Goal: Task Accomplishment & Management: Manage account settings

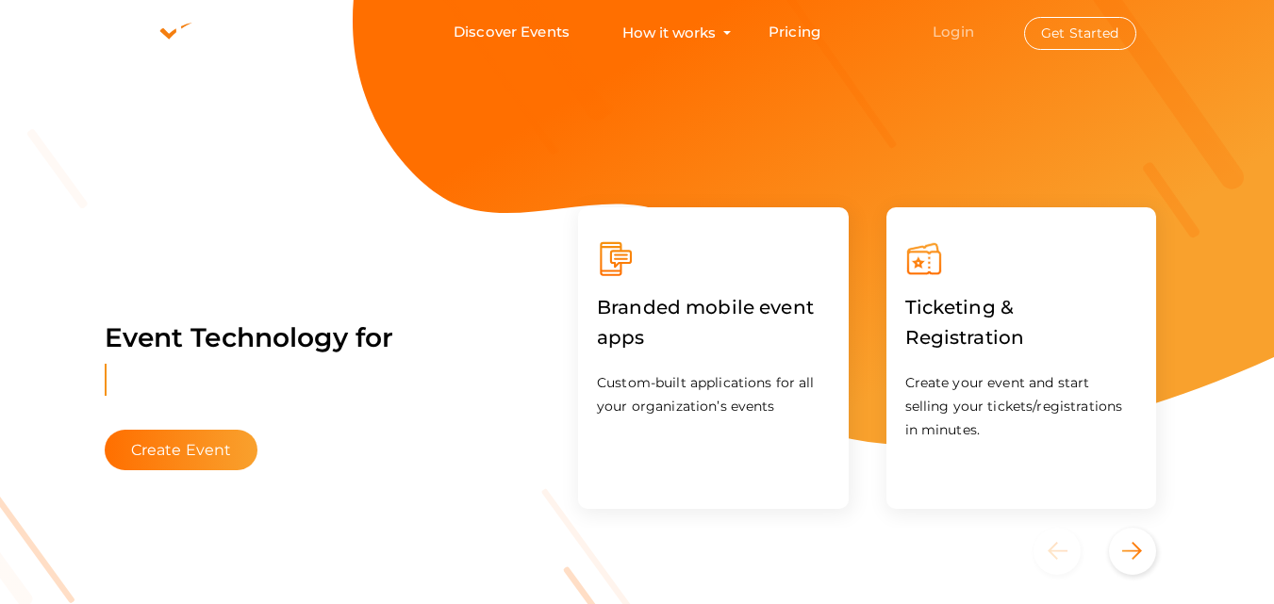
click at [943, 38] on link "Login" at bounding box center [952, 32] width 41 height 18
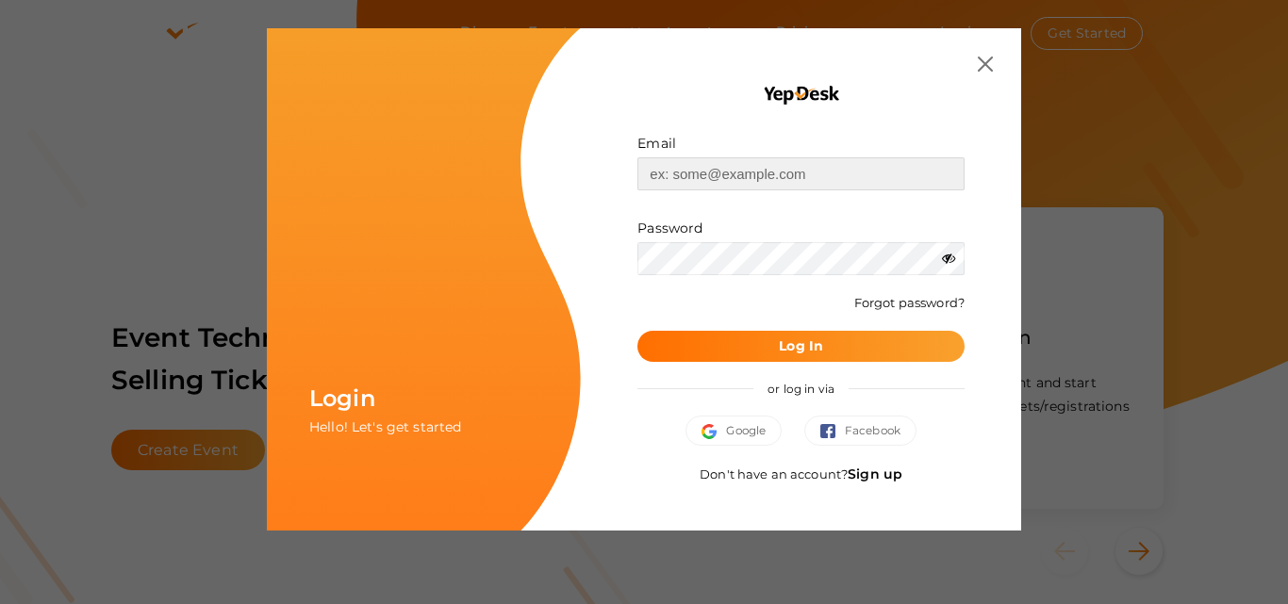
click at [877, 173] on input "text" at bounding box center [800, 173] width 327 height 33
type input "[EMAIL_ADDRESS][DOMAIN_NAME]"
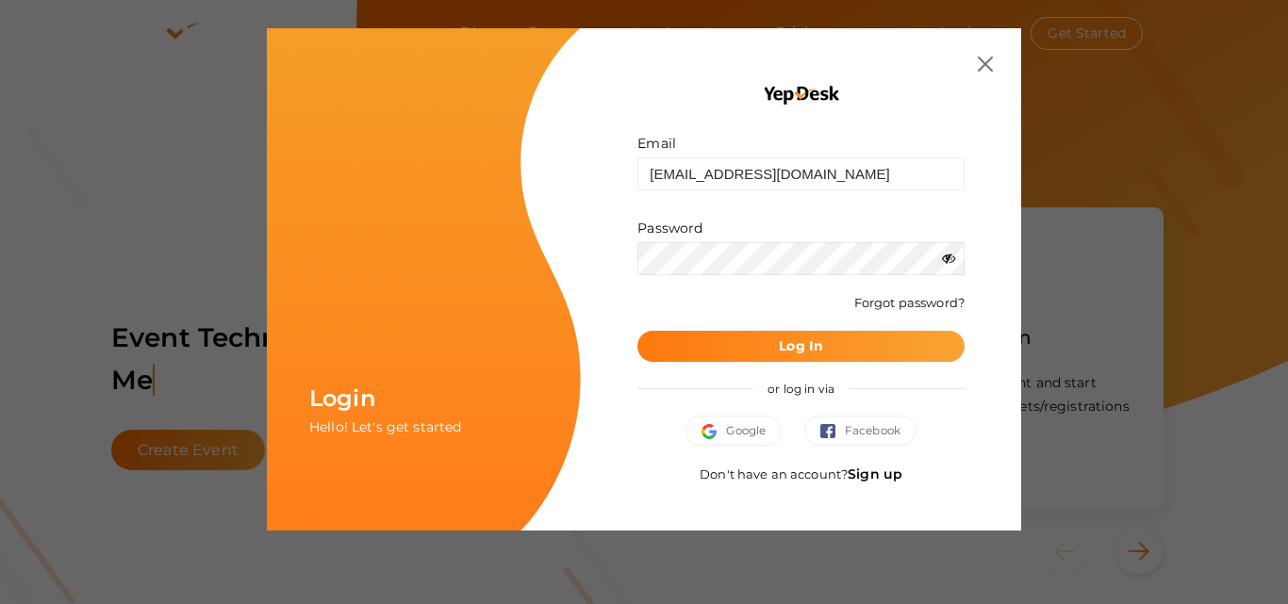
click at [780, 346] on b "Log In" at bounding box center [801, 346] width 44 height 17
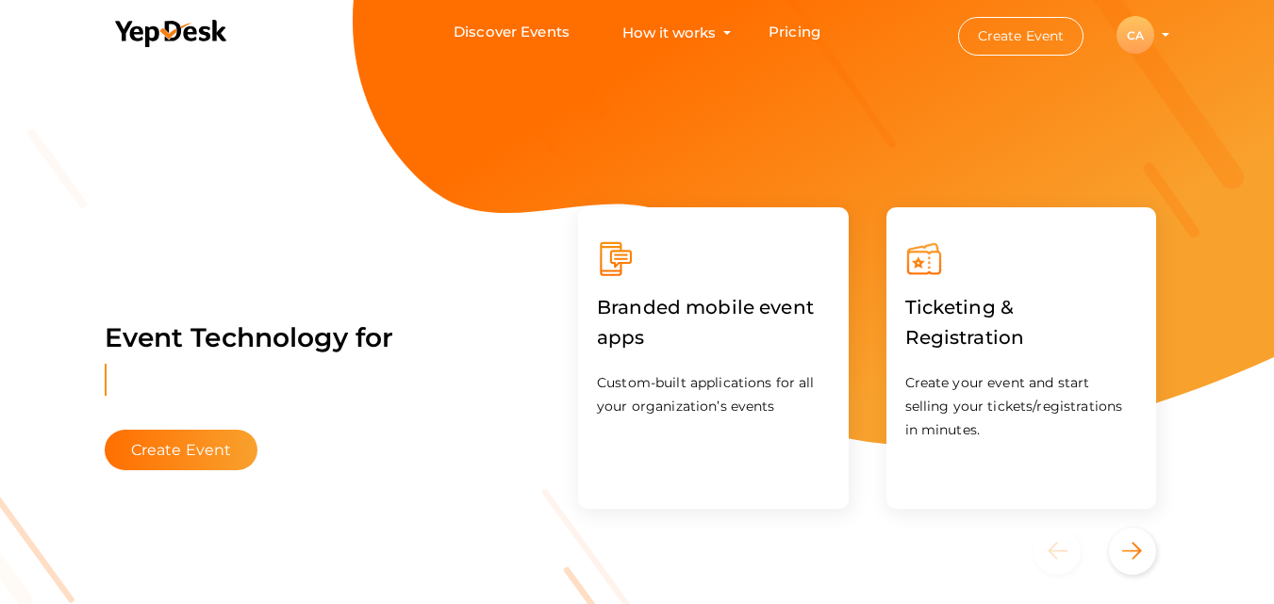
click at [1135, 41] on div "CA" at bounding box center [1135, 35] width 38 height 38
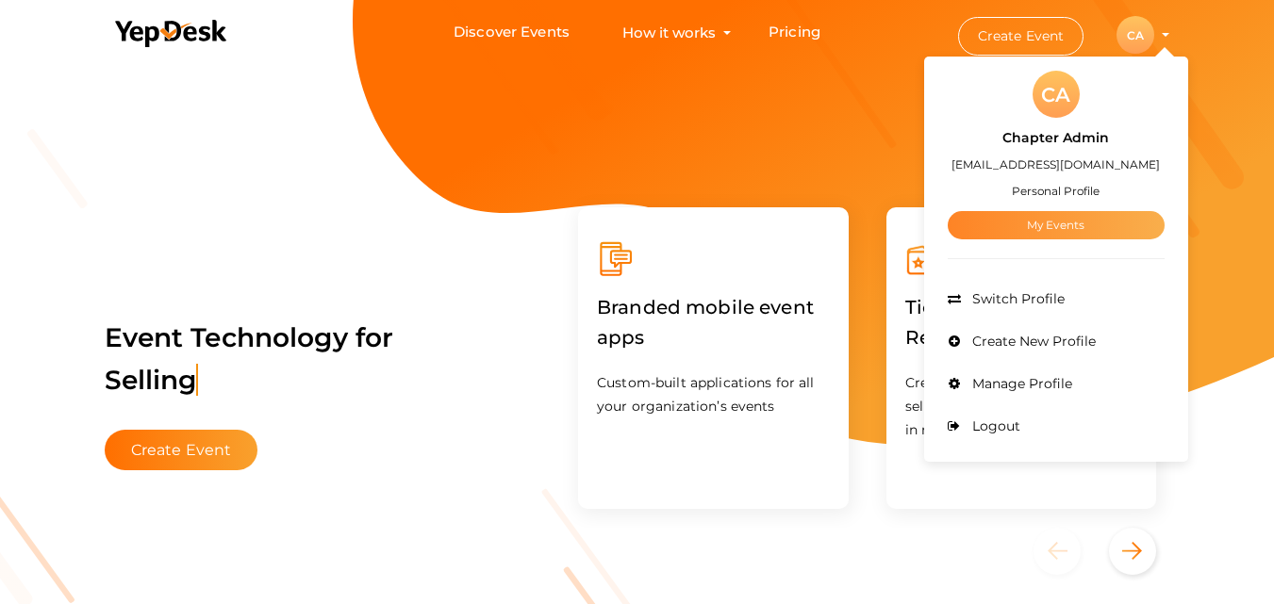
click at [1095, 220] on link "My Events" at bounding box center [1055, 225] width 217 height 28
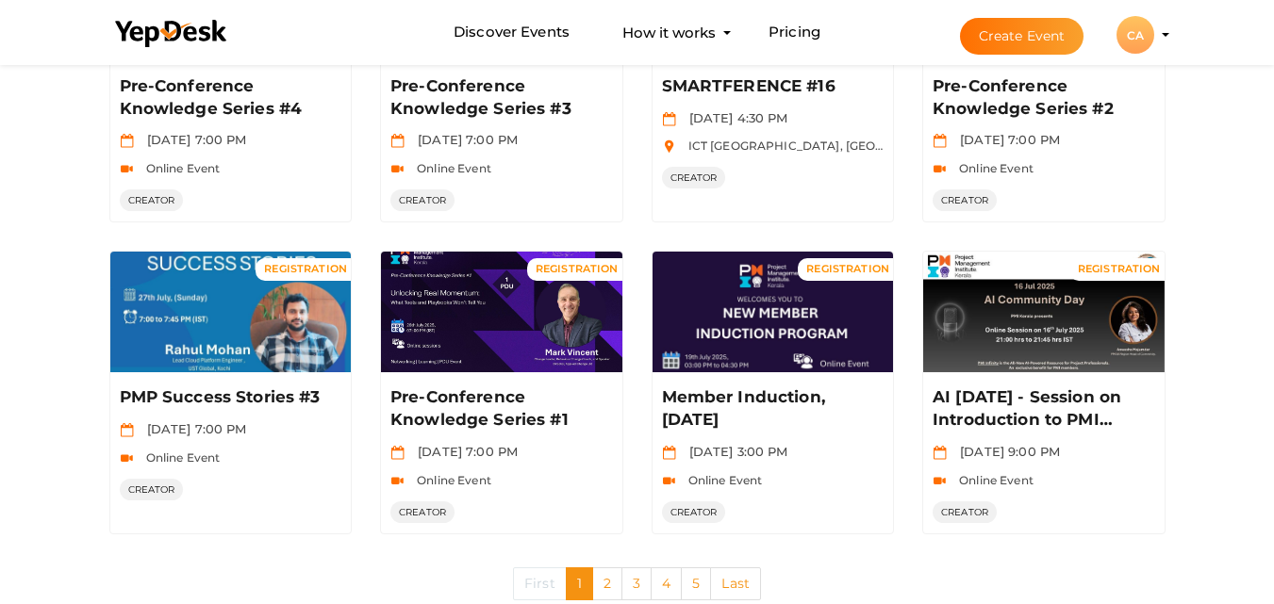
scroll to position [965, 0]
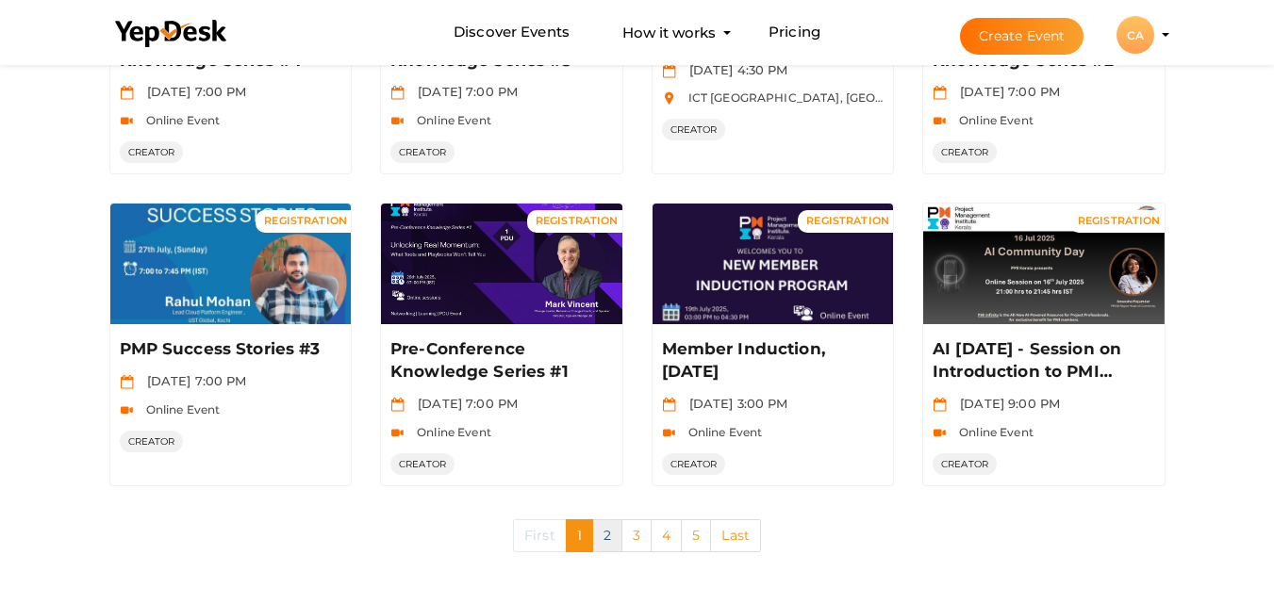
click at [603, 523] on link "2" at bounding box center [607, 535] width 30 height 33
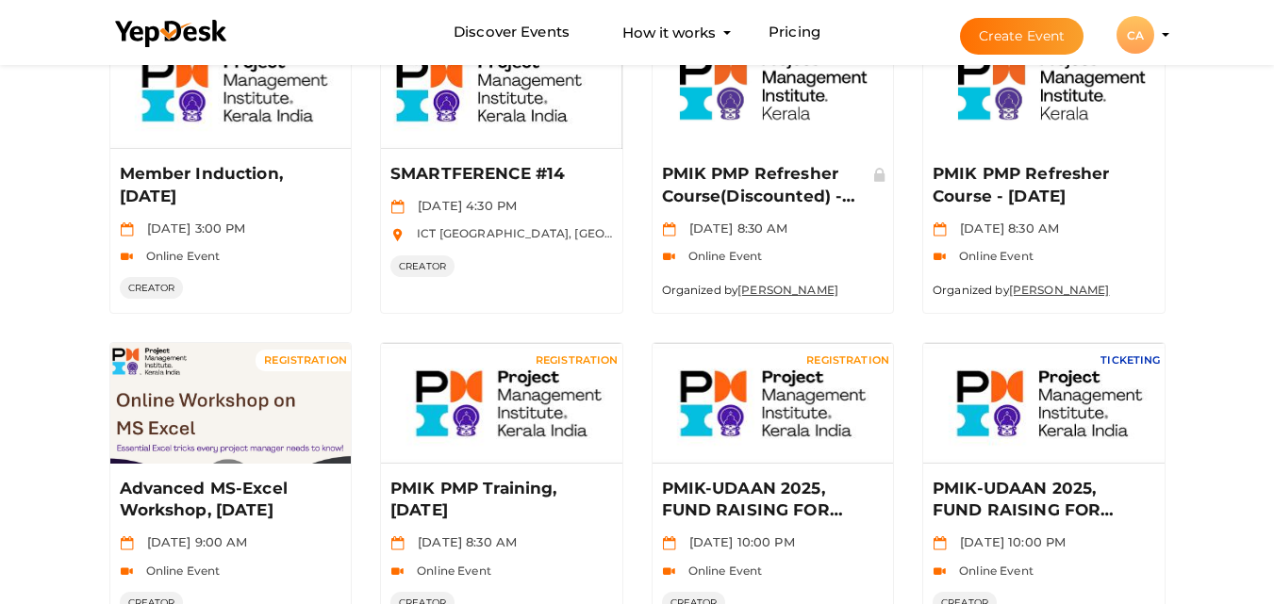
scroll to position [515, 0]
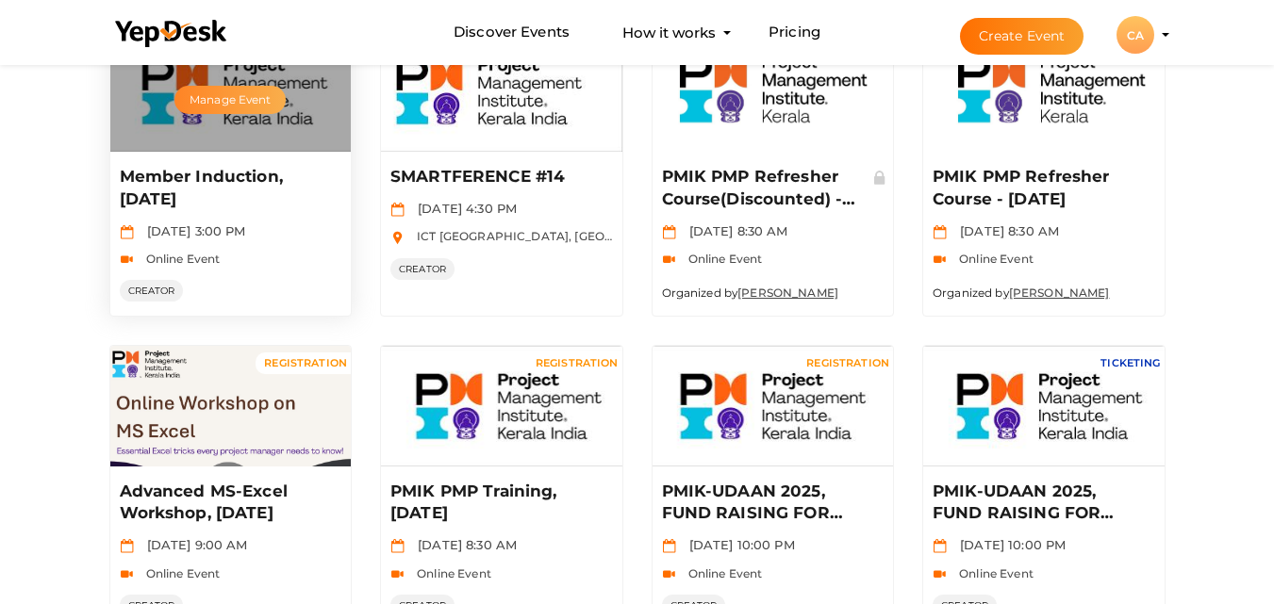
click at [228, 104] on button "Manage Event" at bounding box center [229, 100] width 111 height 28
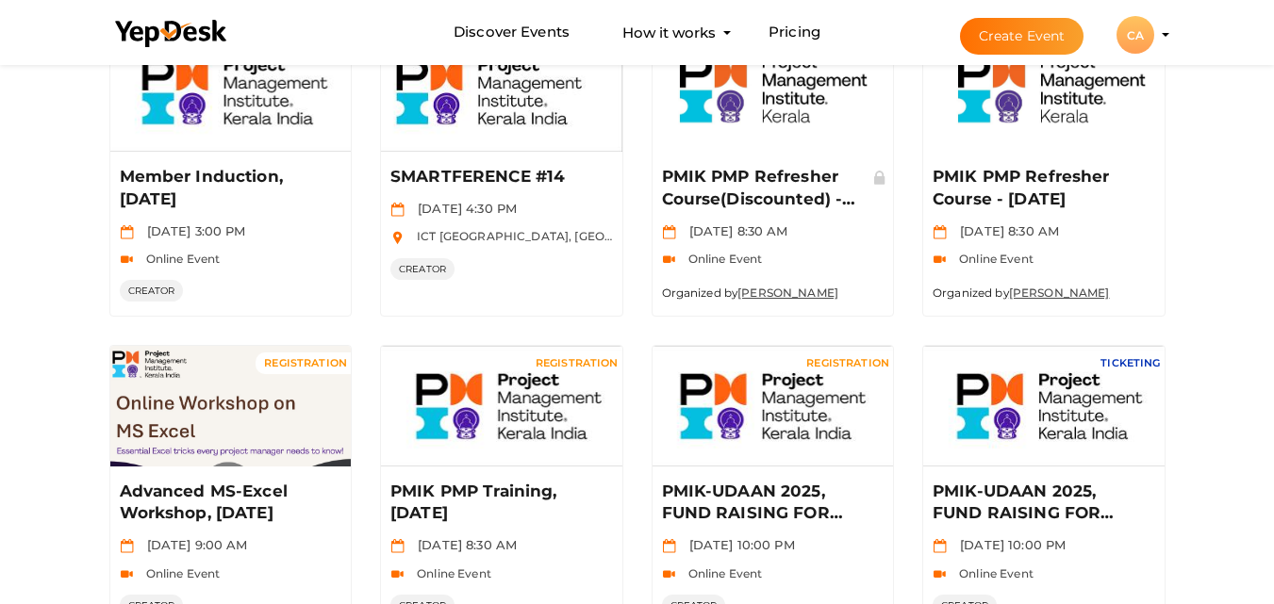
click at [1027, 36] on button "Create Event" at bounding box center [1022, 36] width 124 height 37
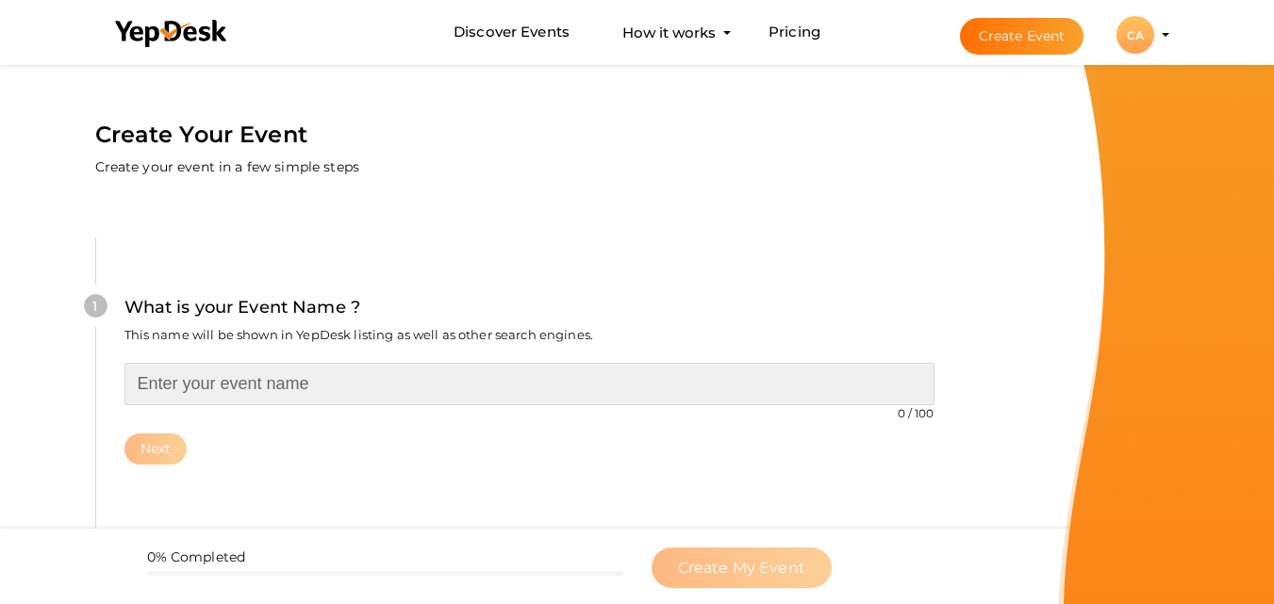
click at [534, 369] on input "text" at bounding box center [529, 384] width 810 height 42
paste input "Member Induction, [DATE]"
type input "Member Induction, [DATE]"
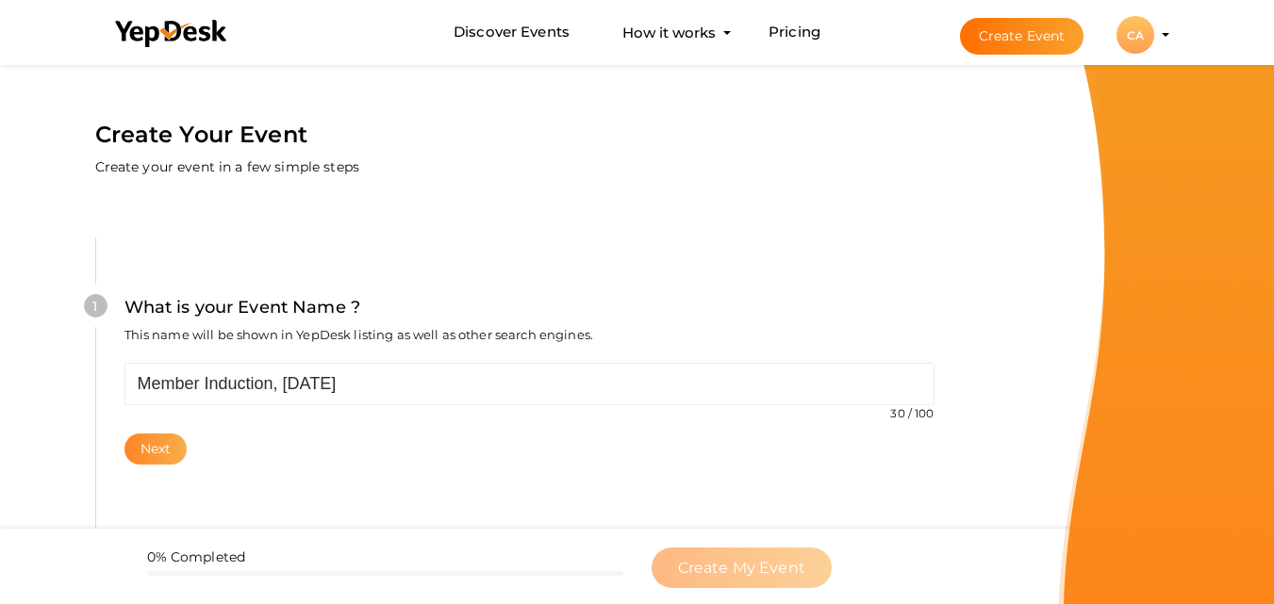
click at [151, 463] on button "Next" at bounding box center [155, 449] width 63 height 31
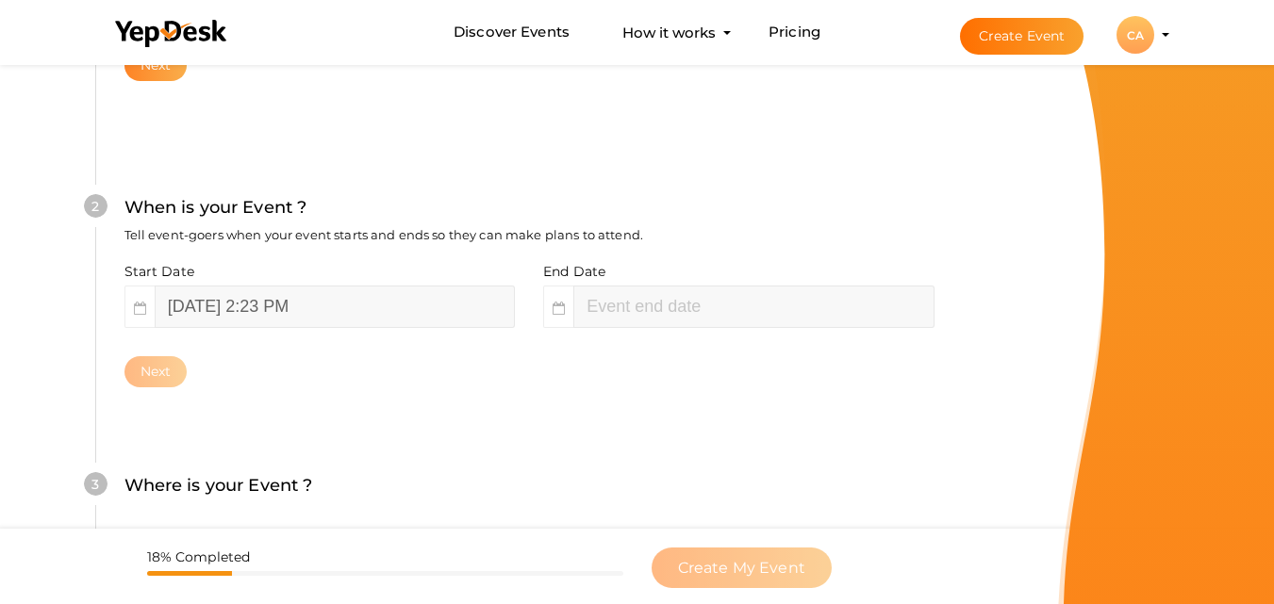
scroll to position [434, 0]
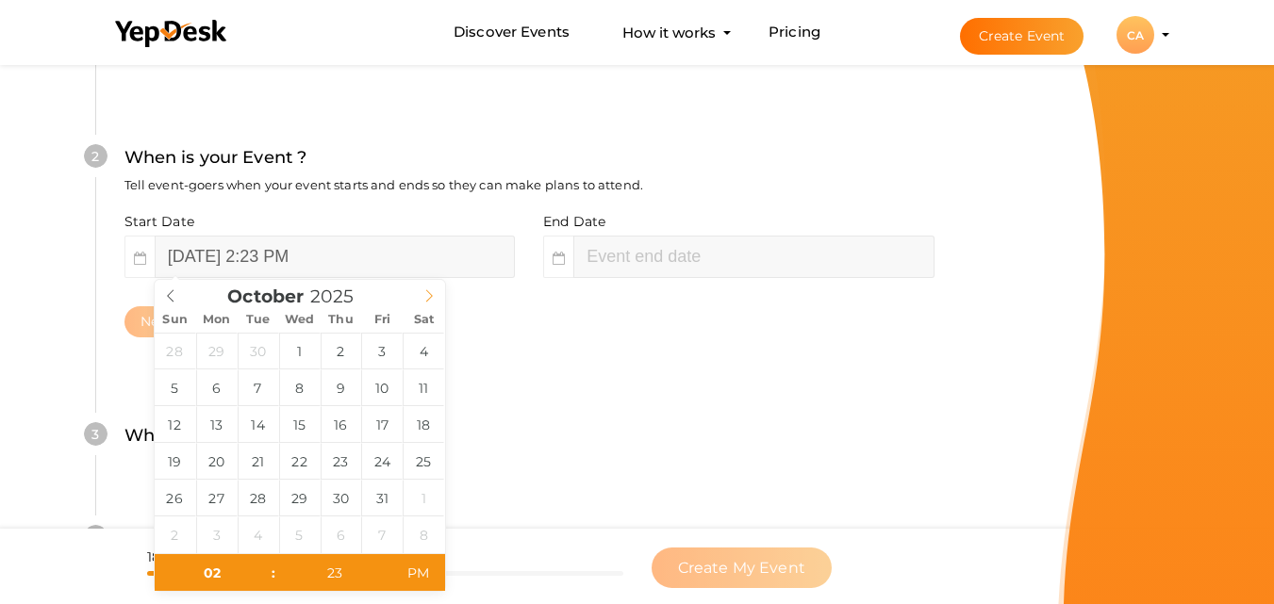
click at [428, 294] on icon at bounding box center [428, 295] width 13 height 13
type input "[DATE] 2:23 PM"
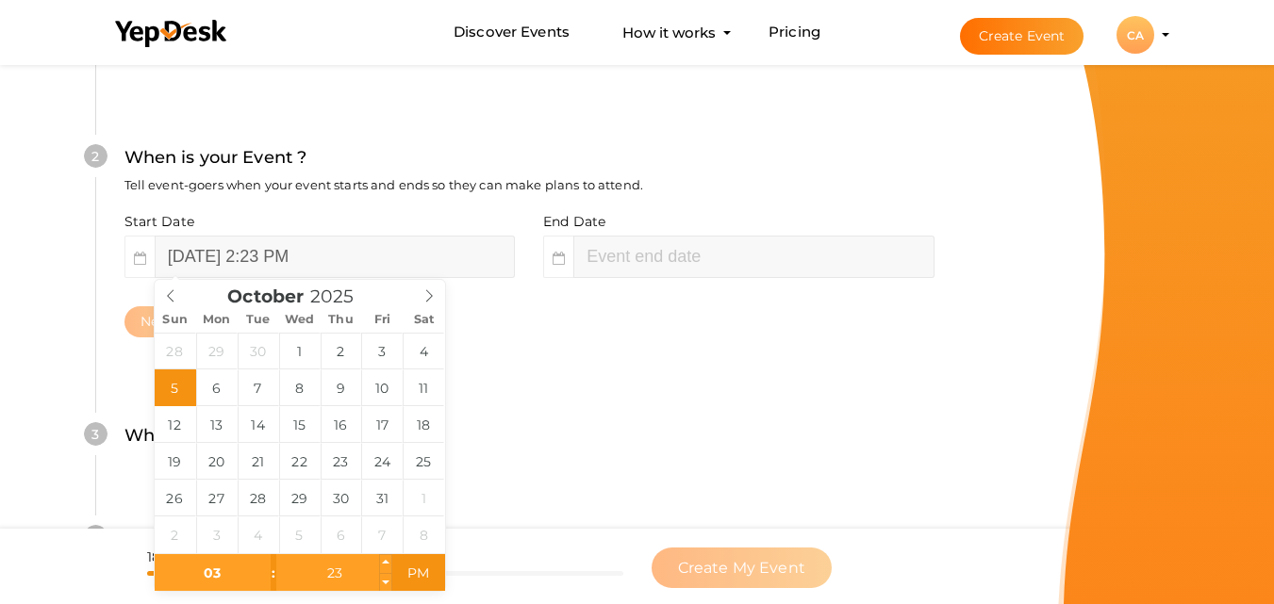
type input "03"
type input "[DATE] 3:23 PM"
click at [334, 568] on input "23" at bounding box center [334, 573] width 116 height 38
type input "00"
type input "05"
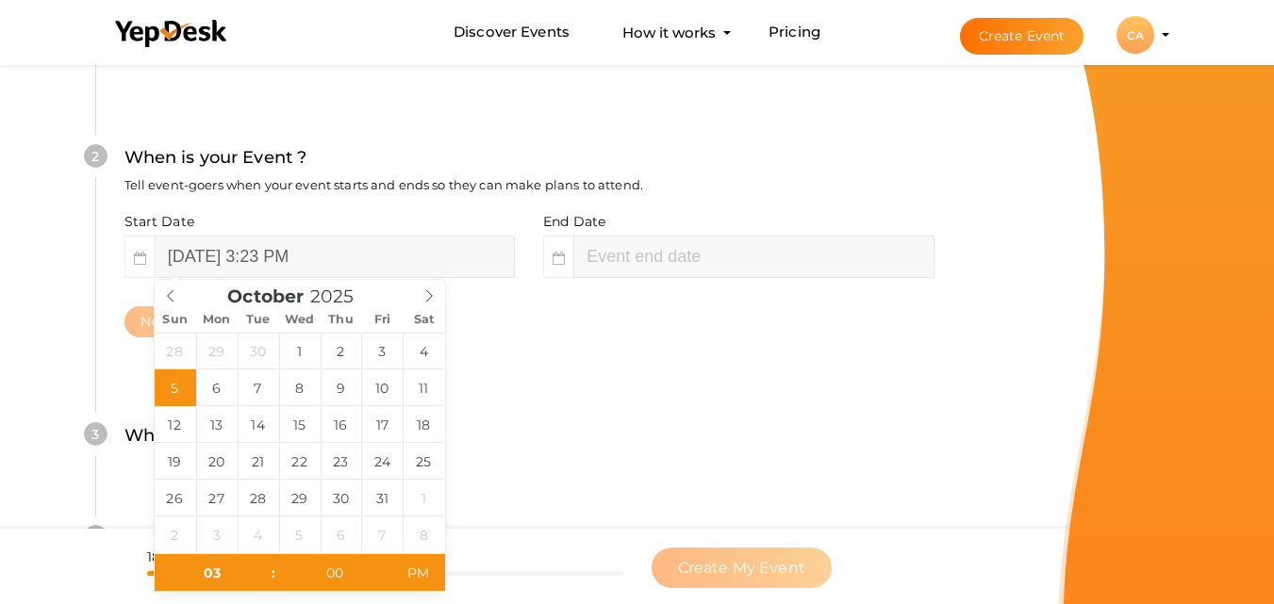
type input "23"
type input "[DATE] 3:00 PM"
type input "[DATE] 5:23 PM"
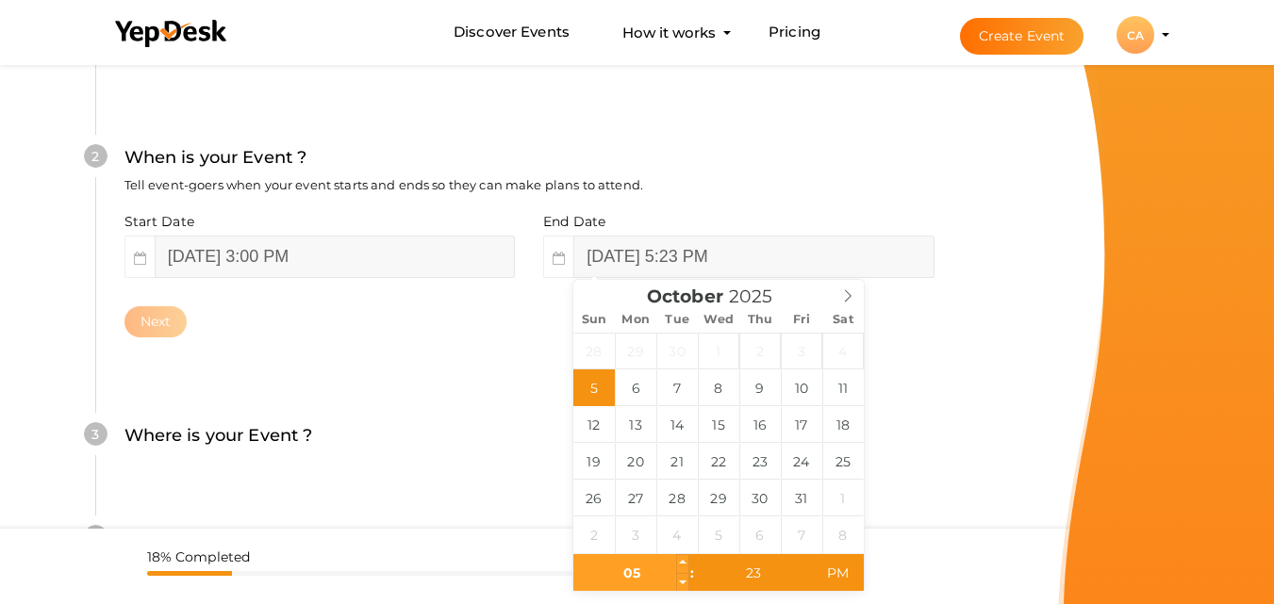
click at [632, 577] on input "05" at bounding box center [631, 573] width 116 height 38
type input "04"
type input "[DATE] 4:23 PM"
click at [744, 571] on input "23" at bounding box center [753, 573] width 116 height 38
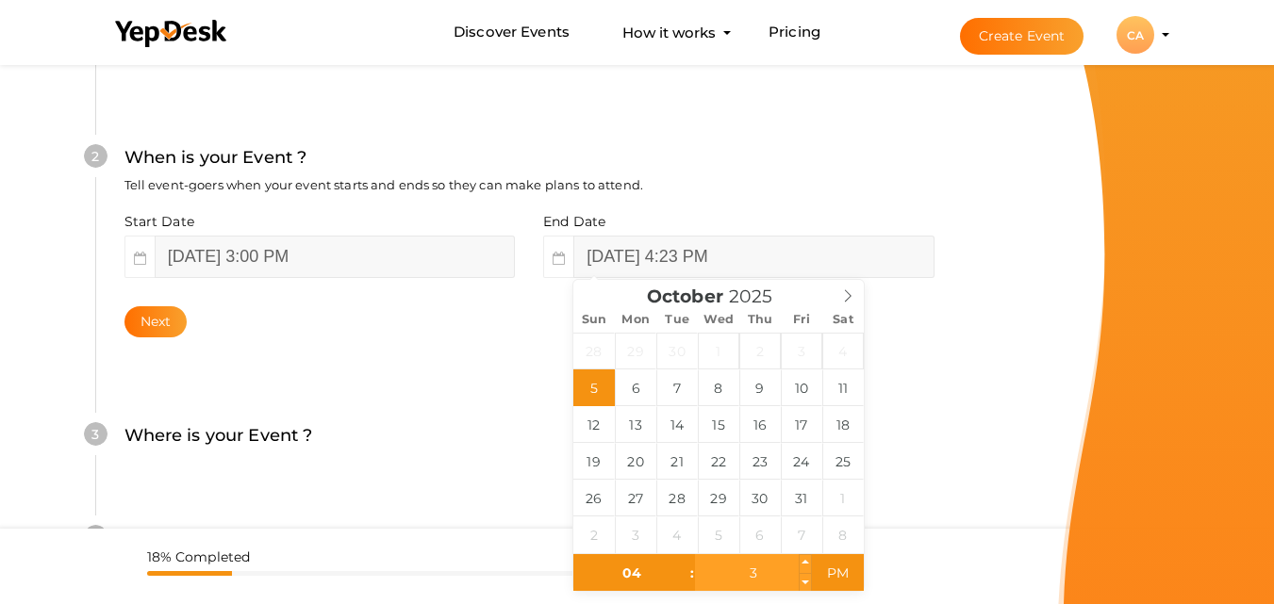
type input "30"
type input "[DATE] 4:30 PM"
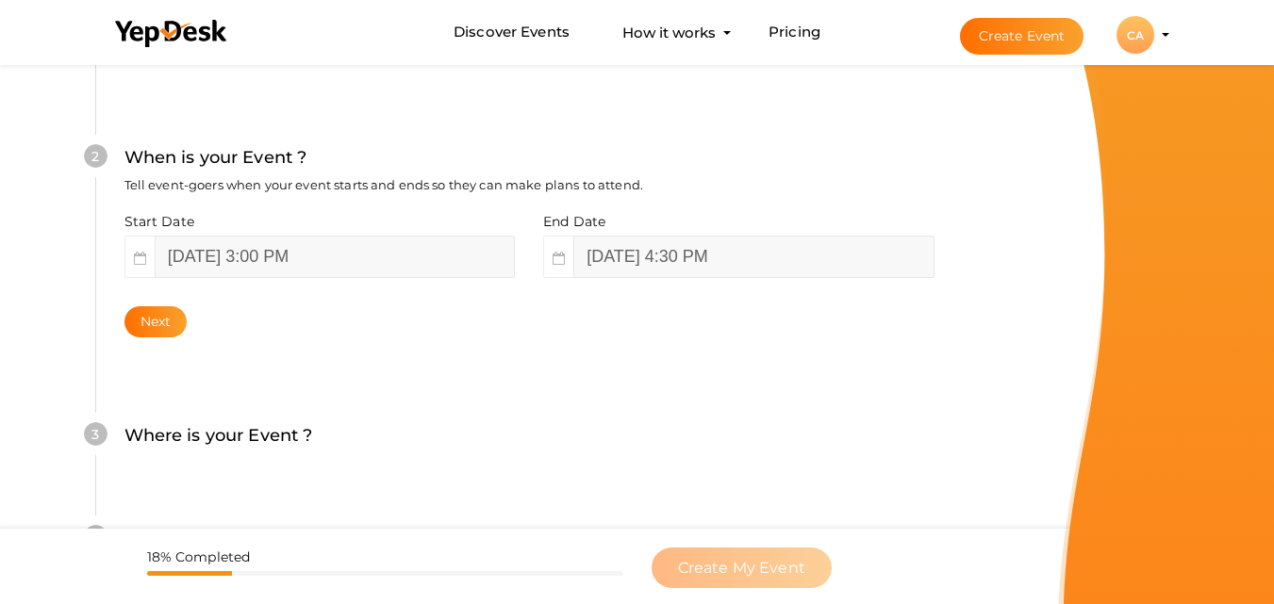
click at [951, 434] on div "3 Where is your Event ? Tell event-goers where your event location is. Venue On…" at bounding box center [528, 445] width 867 height 103
click at [157, 321] on button "Next" at bounding box center [155, 321] width 63 height 31
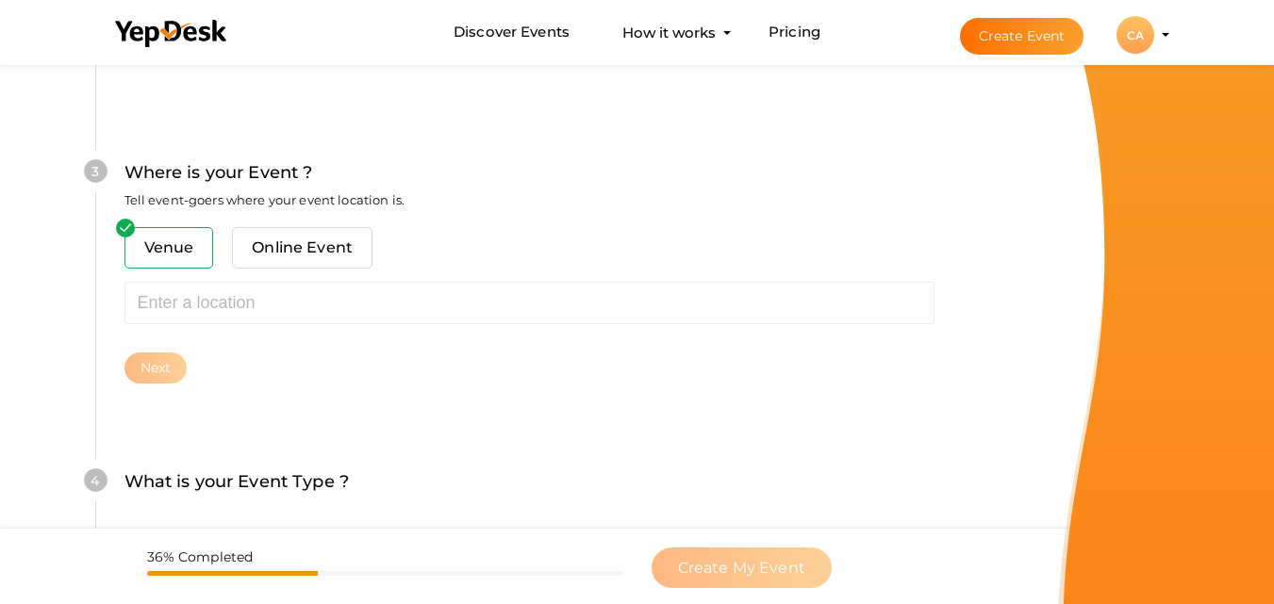
scroll to position [740, 0]
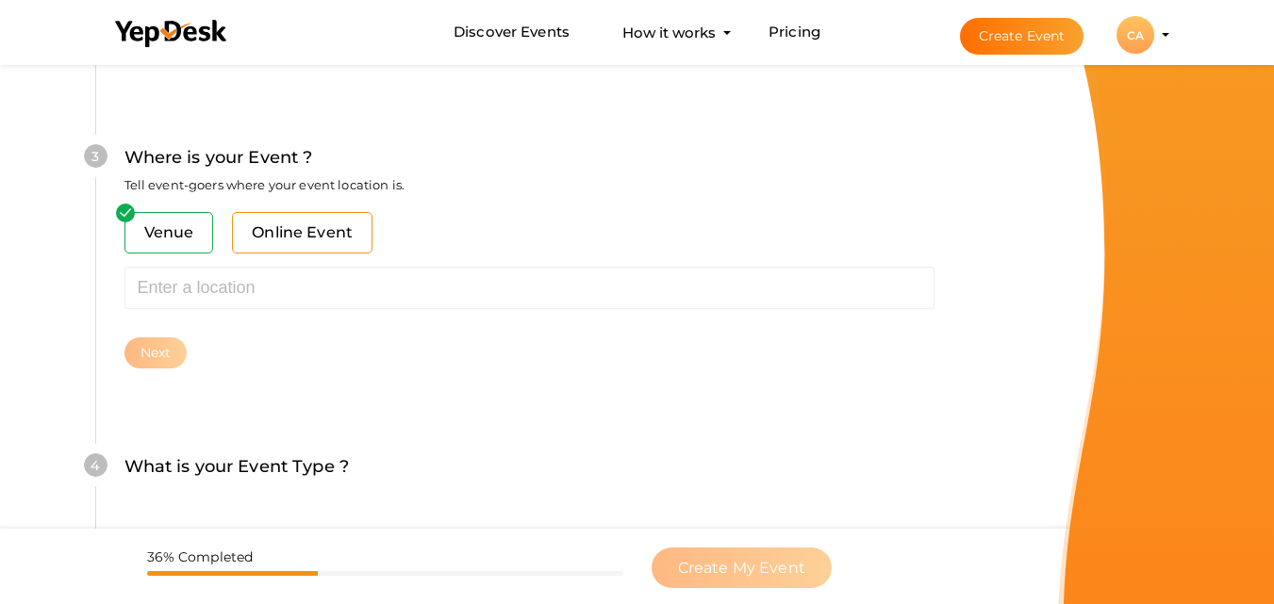
click at [261, 237] on span "Online Event" at bounding box center [302, 232] width 140 height 41
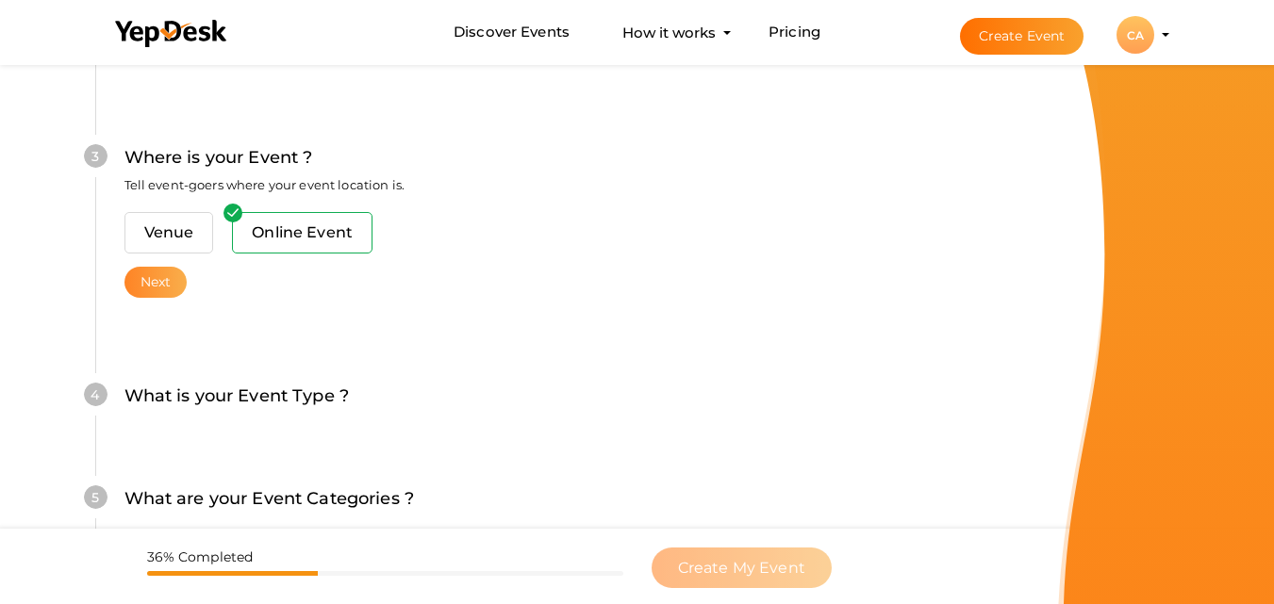
click at [155, 287] on button "Next" at bounding box center [155, 282] width 63 height 31
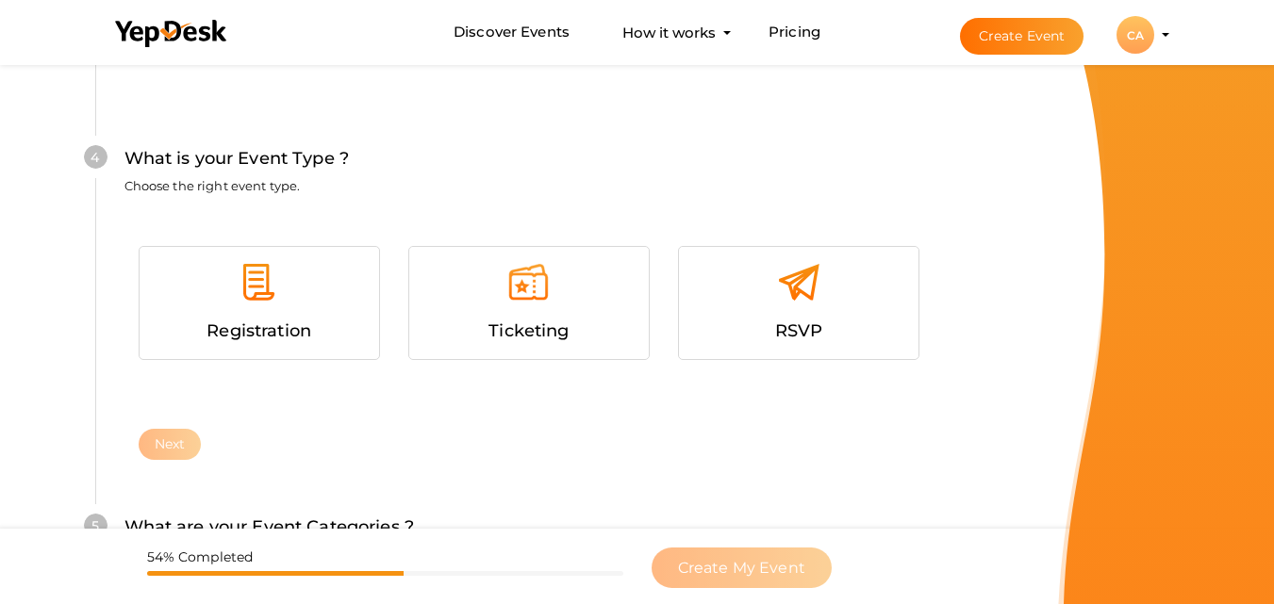
scroll to position [1007, 0]
click at [210, 279] on div at bounding box center [259, 288] width 211 height 57
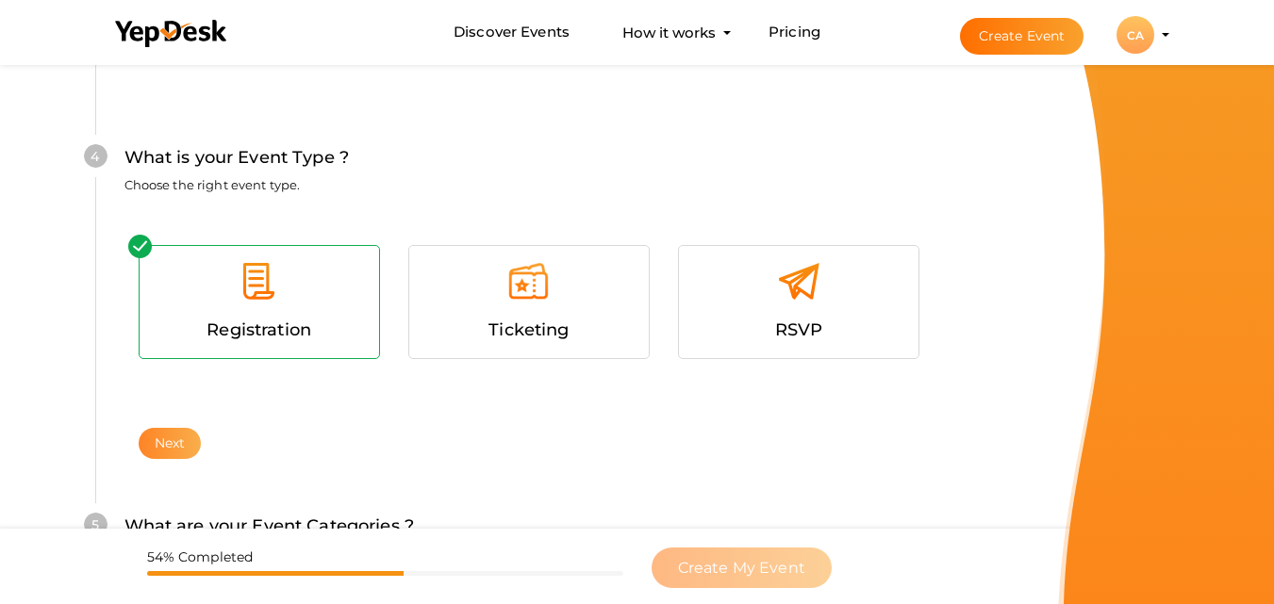
click at [165, 444] on button "Next" at bounding box center [170, 443] width 63 height 31
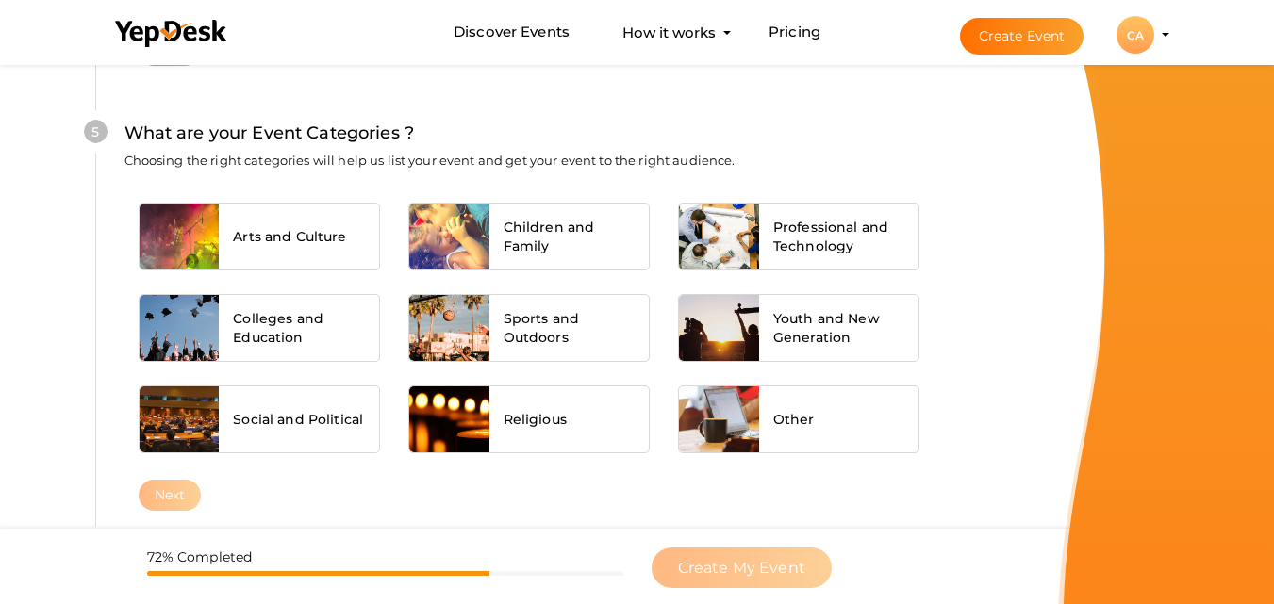
scroll to position [1404, 0]
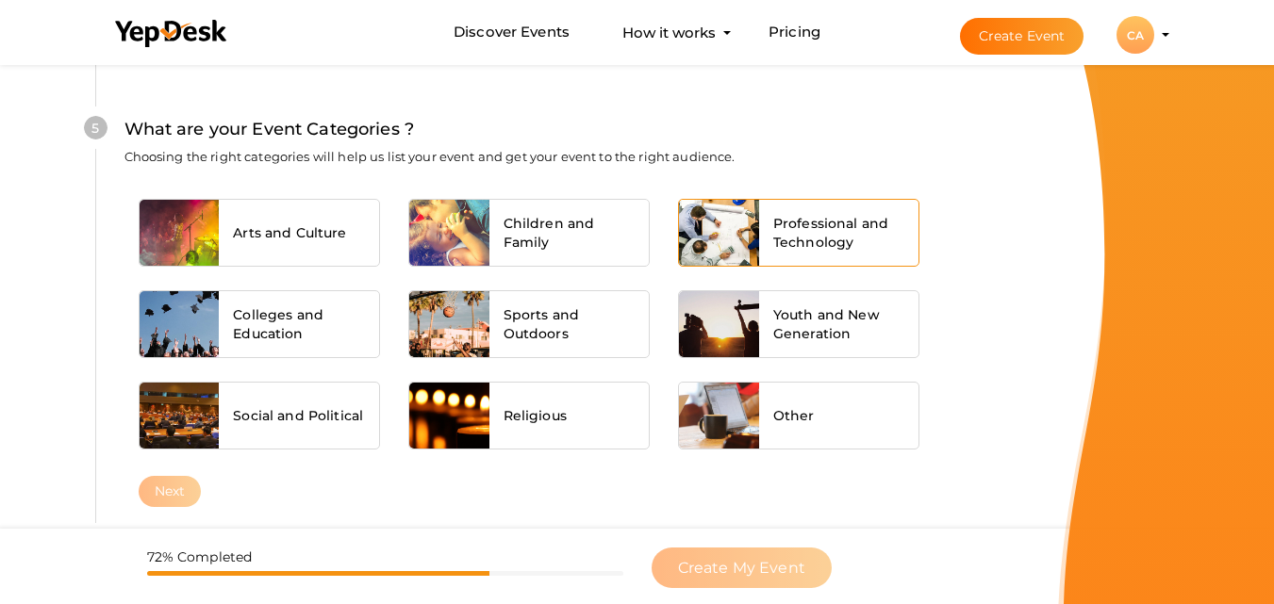
click at [741, 237] on div at bounding box center [719, 233] width 80 height 66
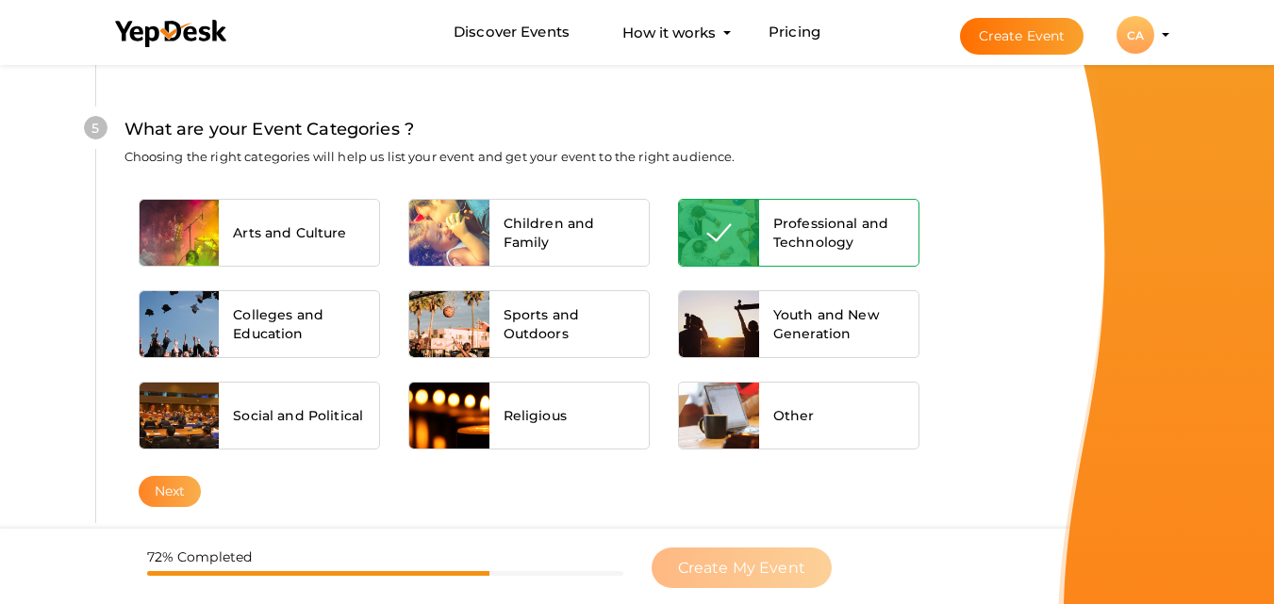
click at [167, 489] on button "Next" at bounding box center [170, 491] width 63 height 31
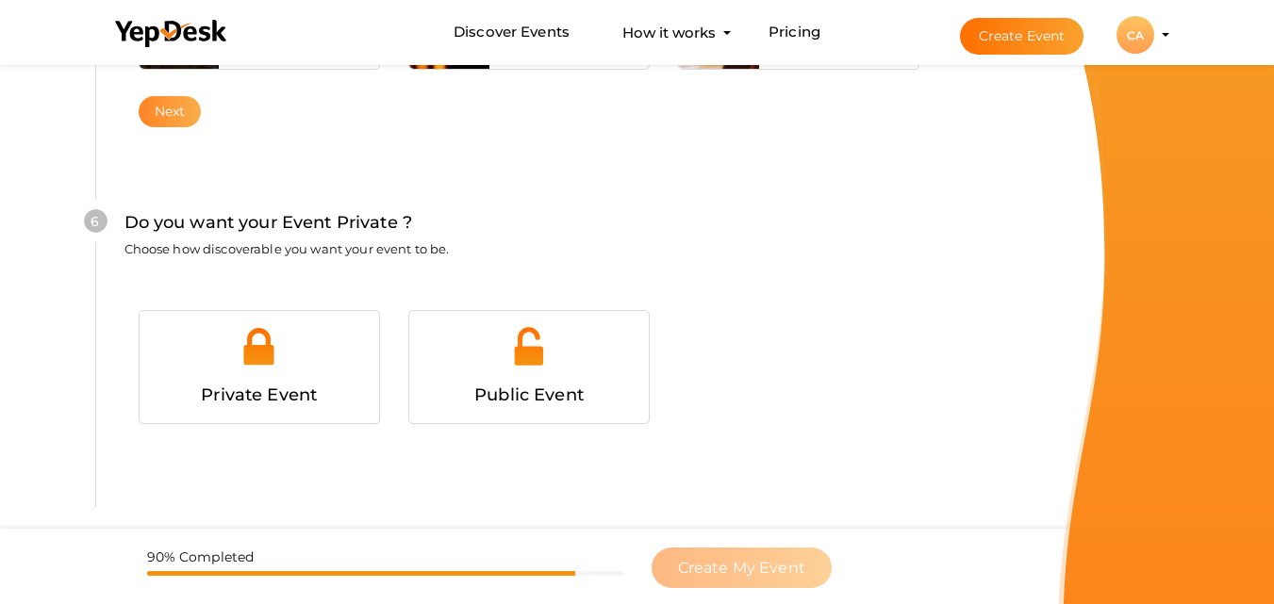
scroll to position [1820, 0]
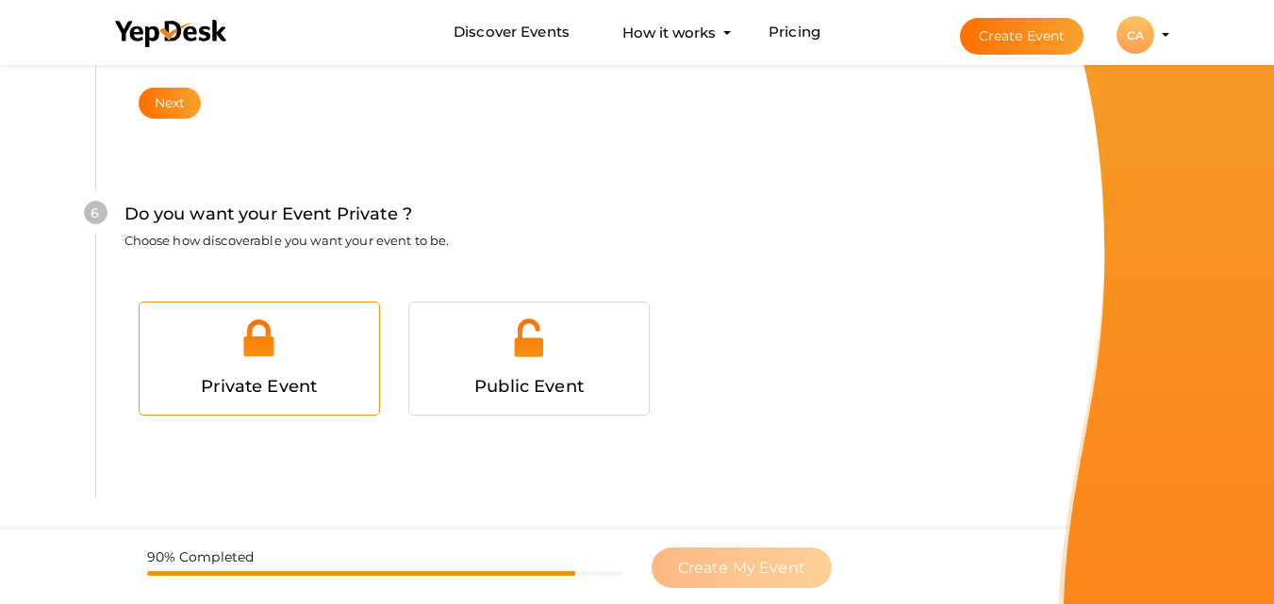
click at [325, 340] on div at bounding box center [259, 345] width 211 height 57
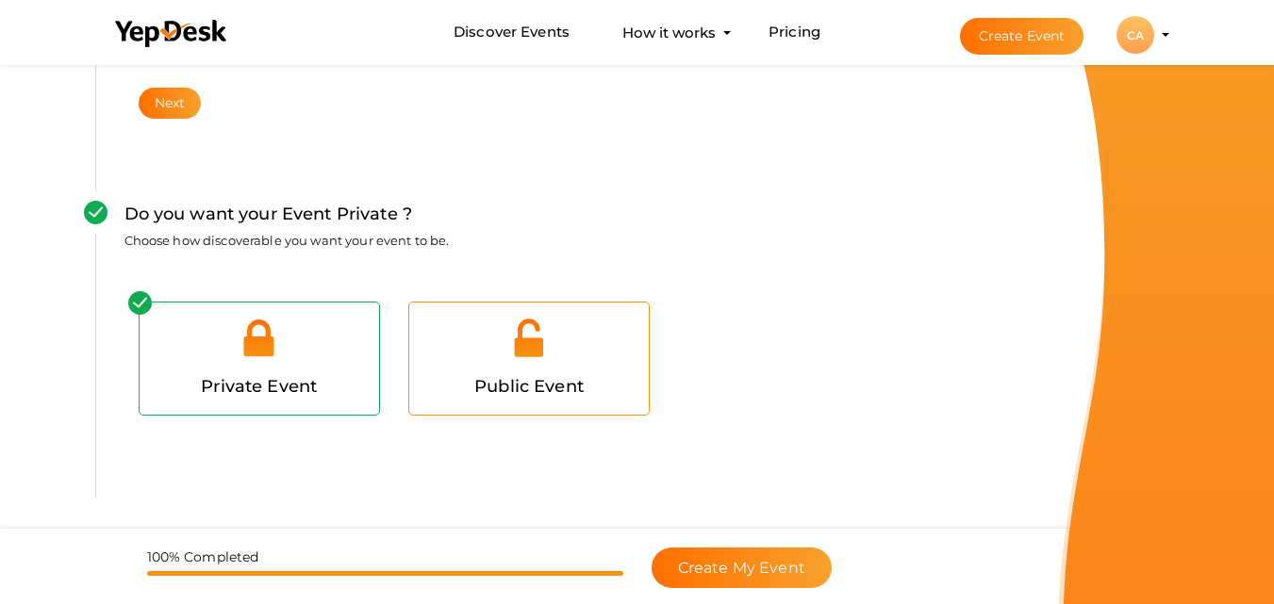
click at [508, 343] on img at bounding box center [528, 338] width 42 height 42
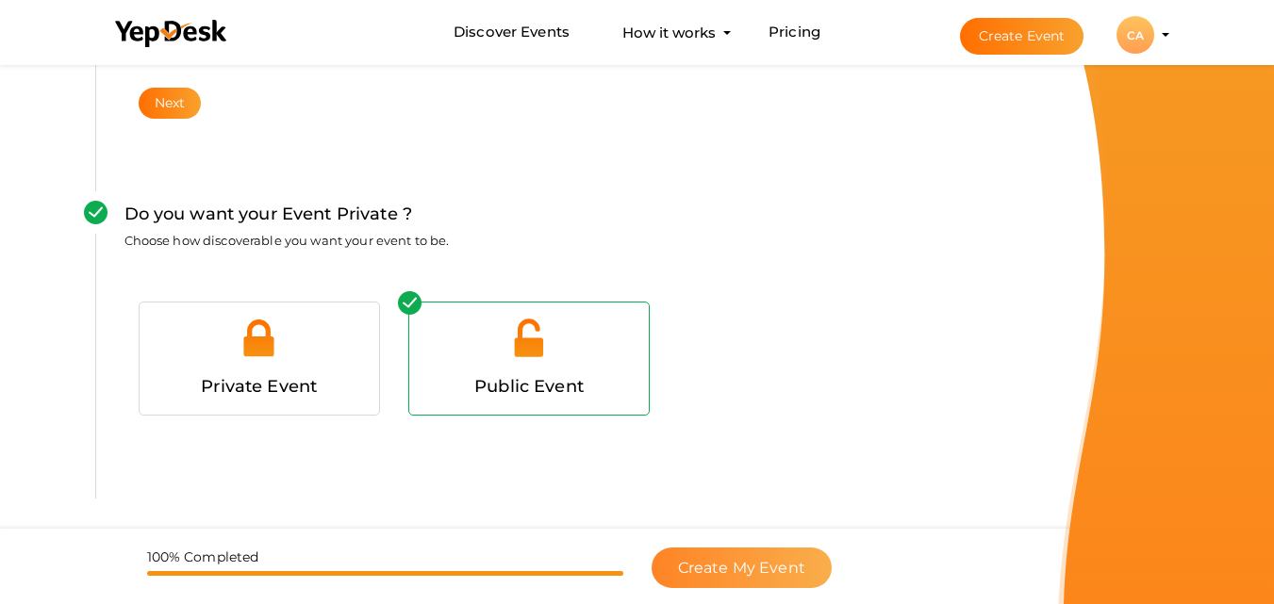
click at [769, 568] on span "Create My Event" at bounding box center [741, 568] width 127 height 18
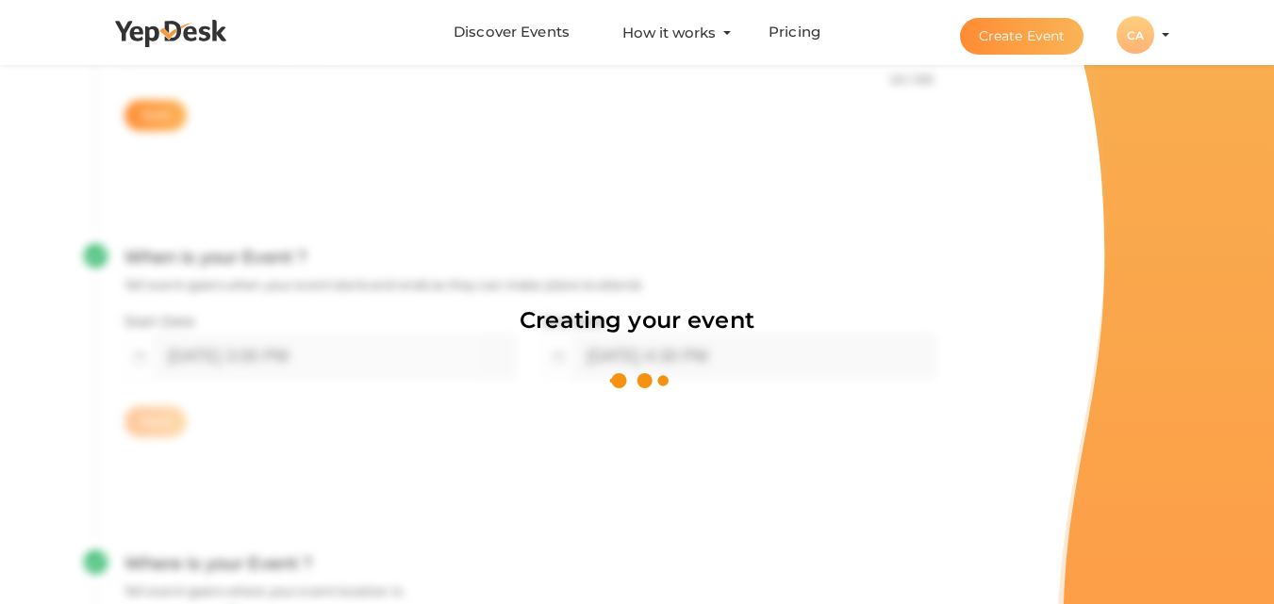
scroll to position [283, 0]
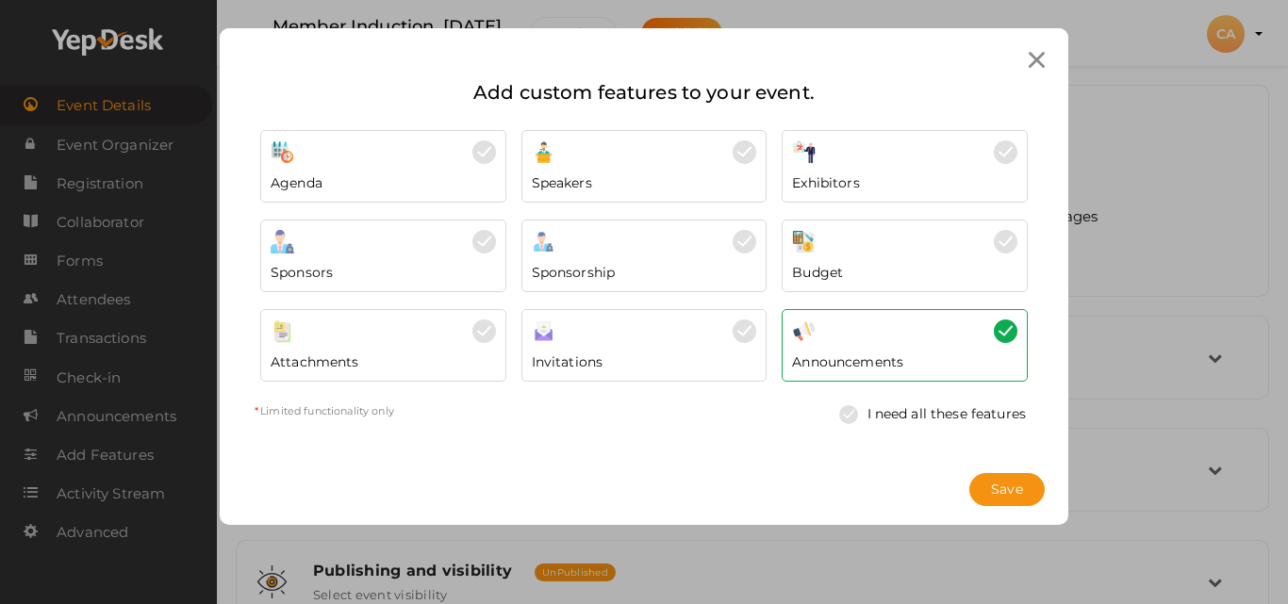
click at [1041, 58] on icon at bounding box center [1037, 60] width 16 height 16
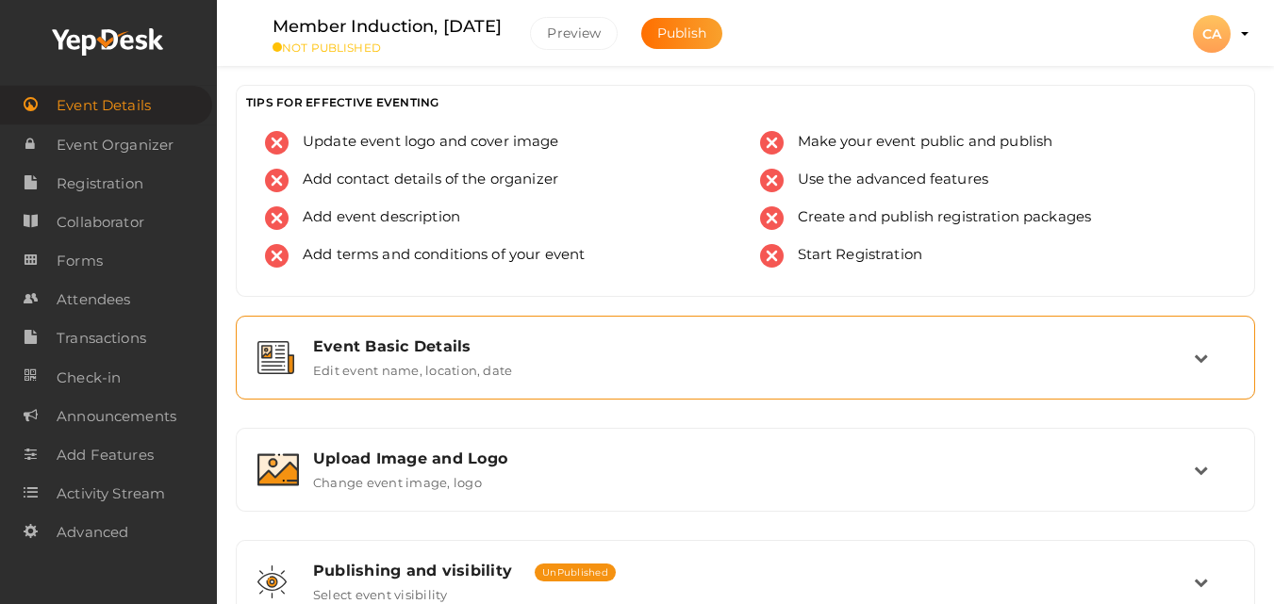
click at [526, 362] on div "Event Basic Details Edit event name, location, date" at bounding box center [746, 358] width 895 height 41
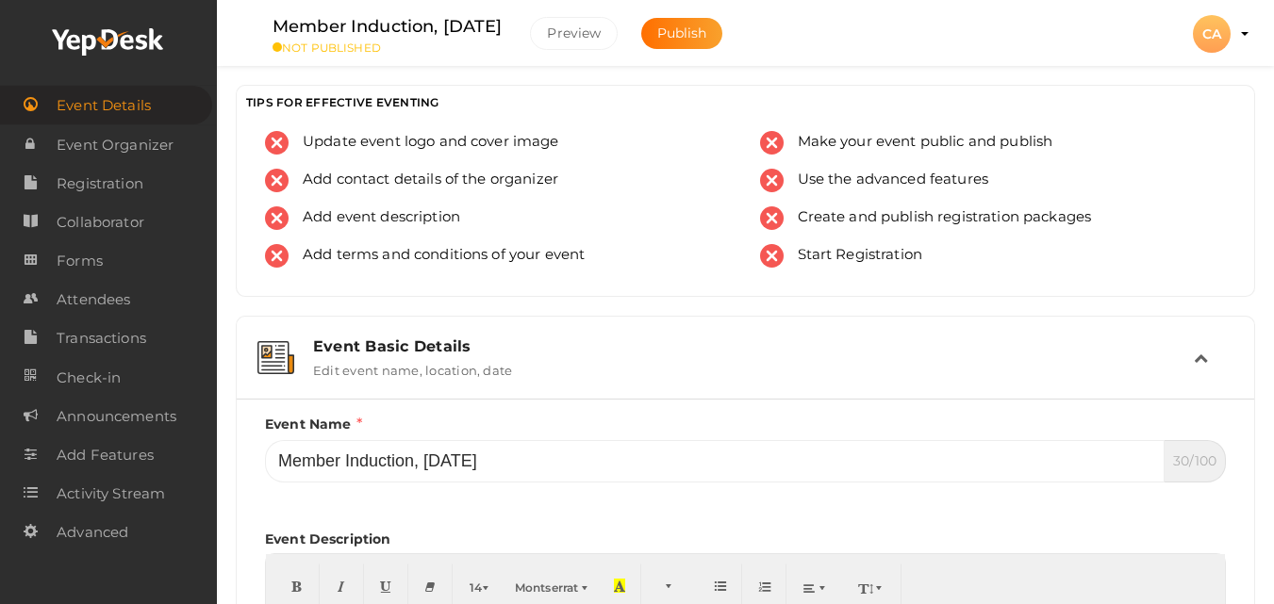
scroll to position [1056, 0]
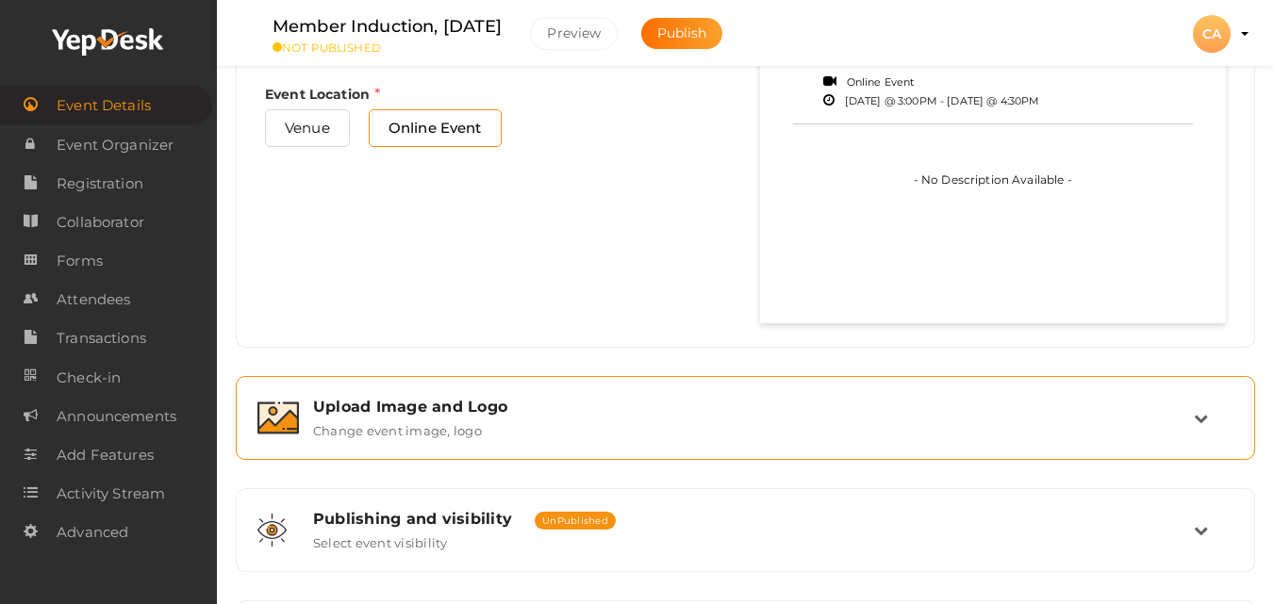
click at [464, 405] on div "Upload Image and Logo" at bounding box center [753, 407] width 881 height 18
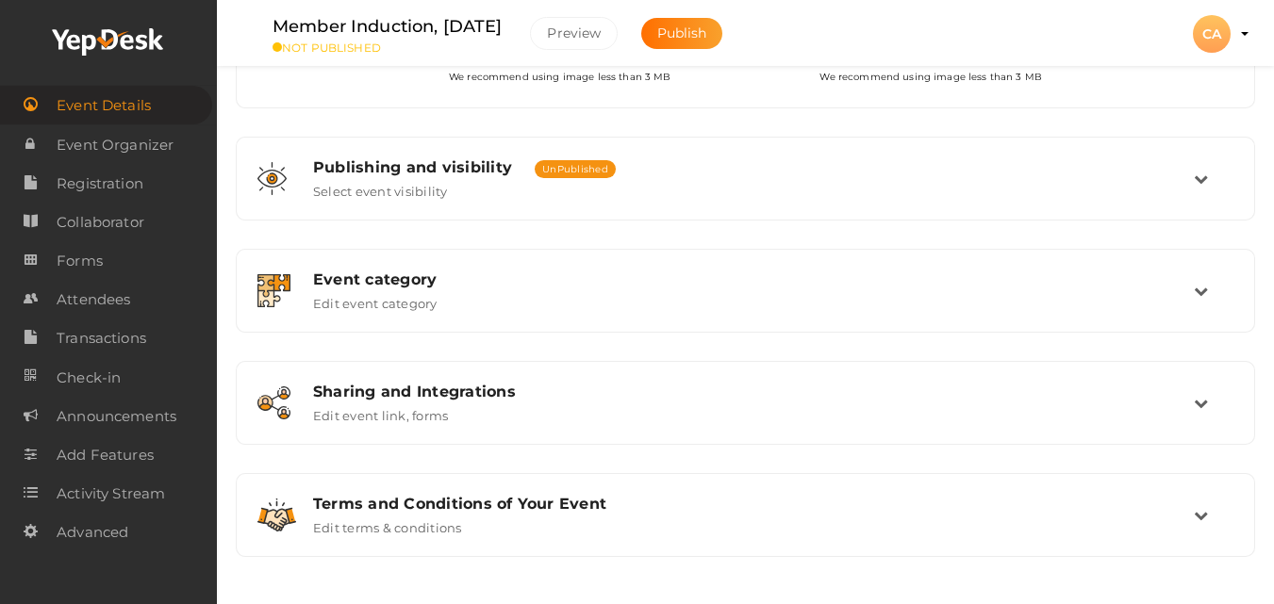
scroll to position [169, 0]
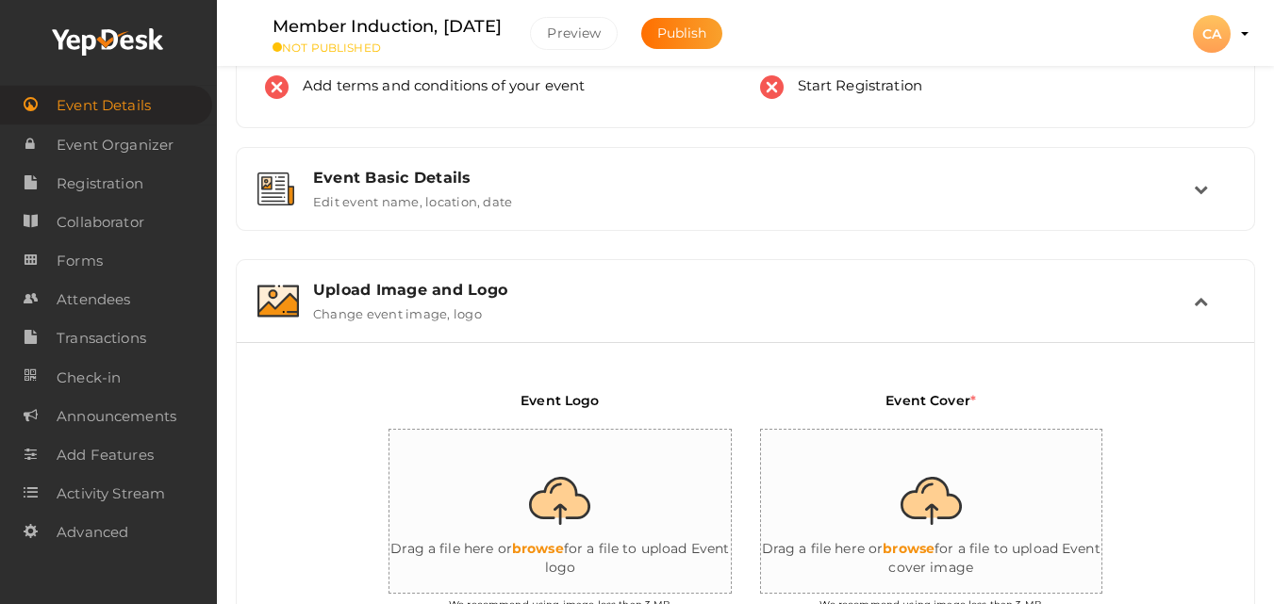
click at [953, 492] on input "file" at bounding box center [949, 512] width 377 height 165
type input "C:\fakepath\WhatsApp Image [DATE] 11.57.50.jpeg"
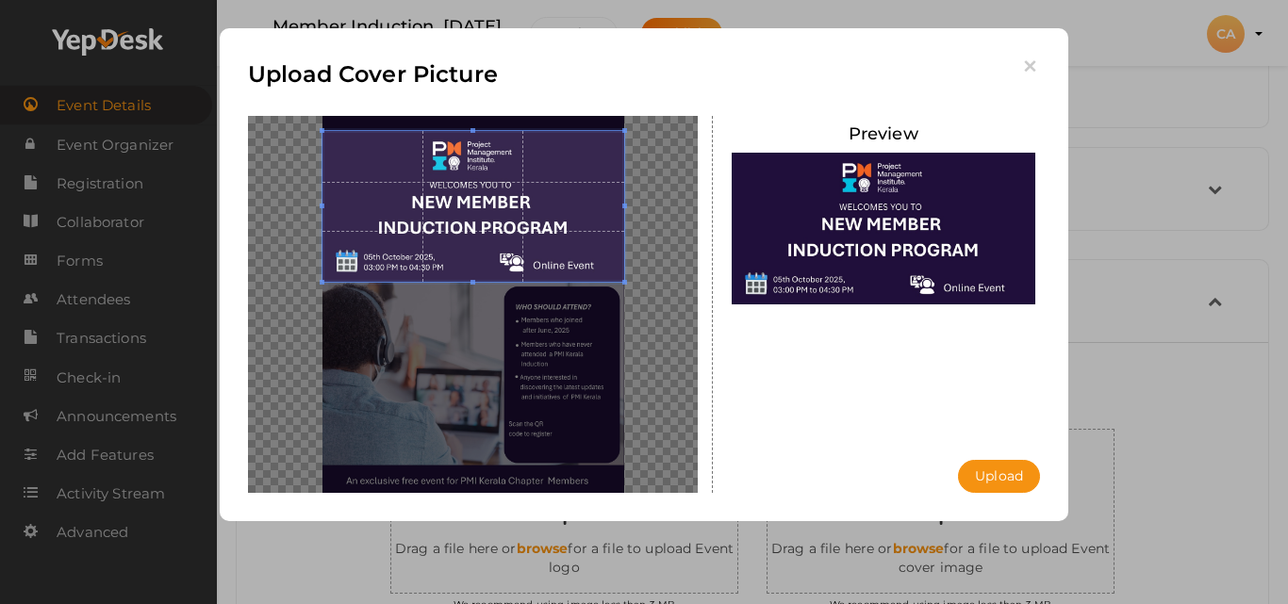
drag, startPoint x: 470, startPoint y: 288, endPoint x: 463, endPoint y: 158, distance: 129.4
click at [463, 158] on span at bounding box center [473, 206] width 302 height 151
click at [996, 474] on button "Upload" at bounding box center [999, 476] width 82 height 33
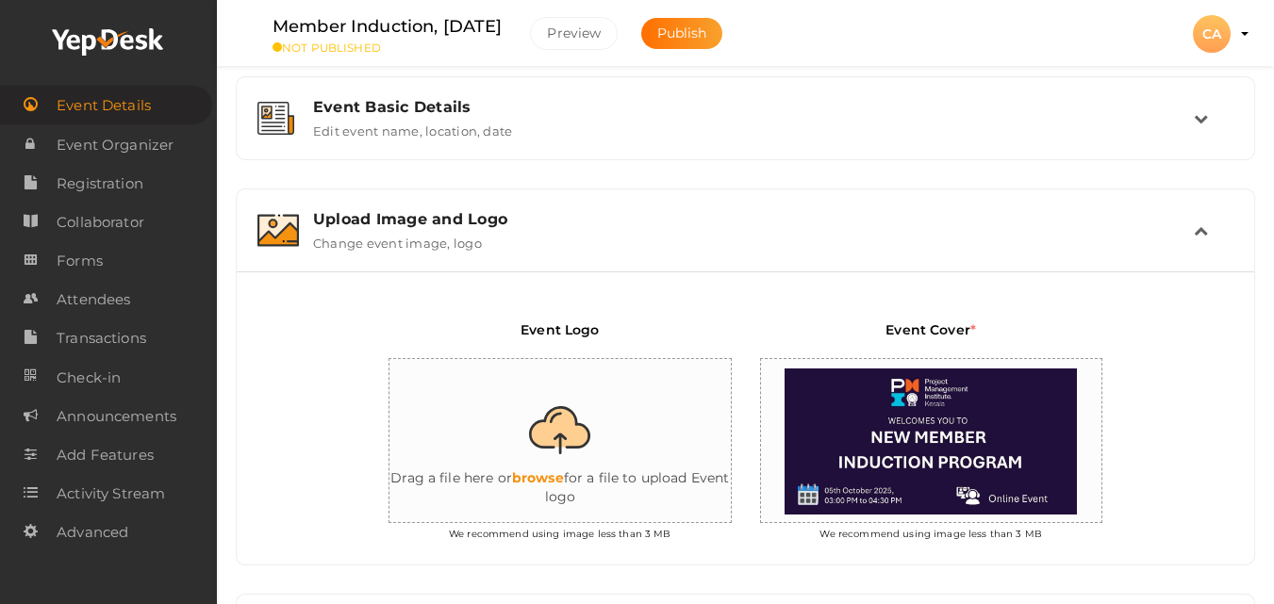
scroll to position [231, 0]
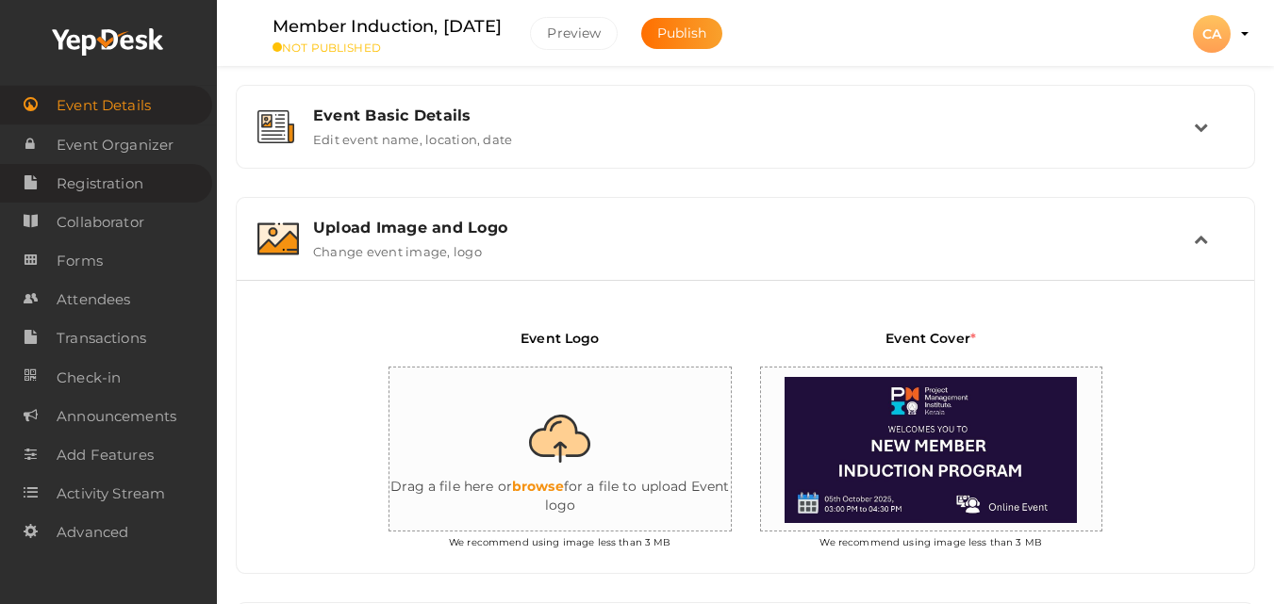
click at [116, 179] on span "Registration" at bounding box center [100, 184] width 87 height 38
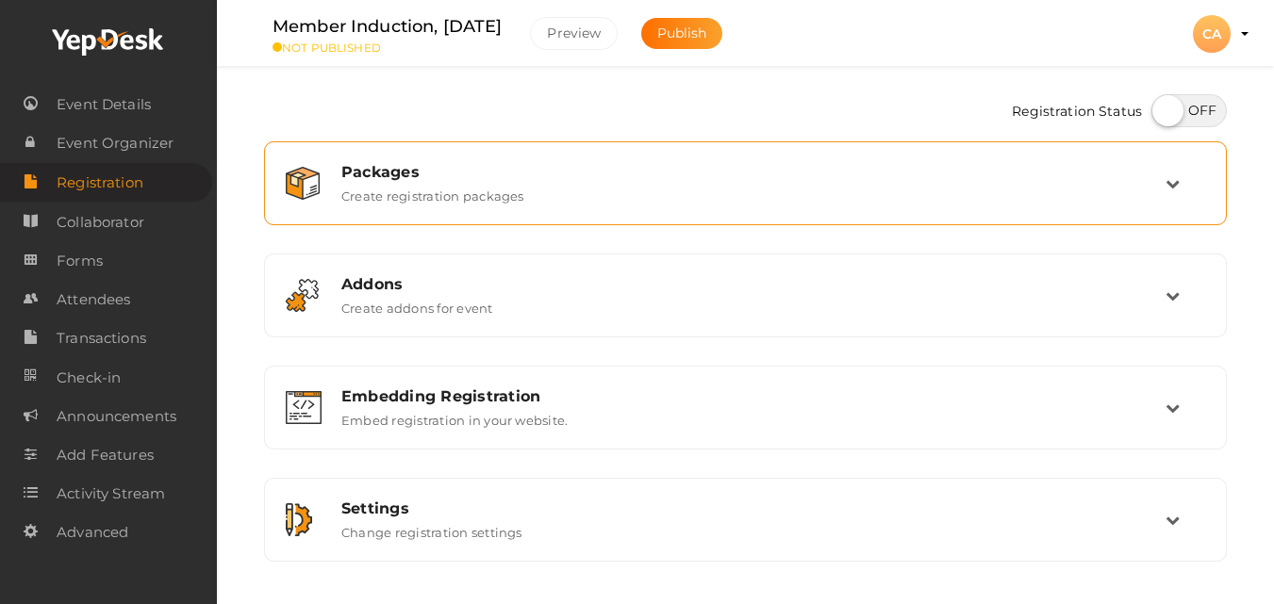
click at [661, 163] on div "Packages" at bounding box center [753, 172] width 824 height 18
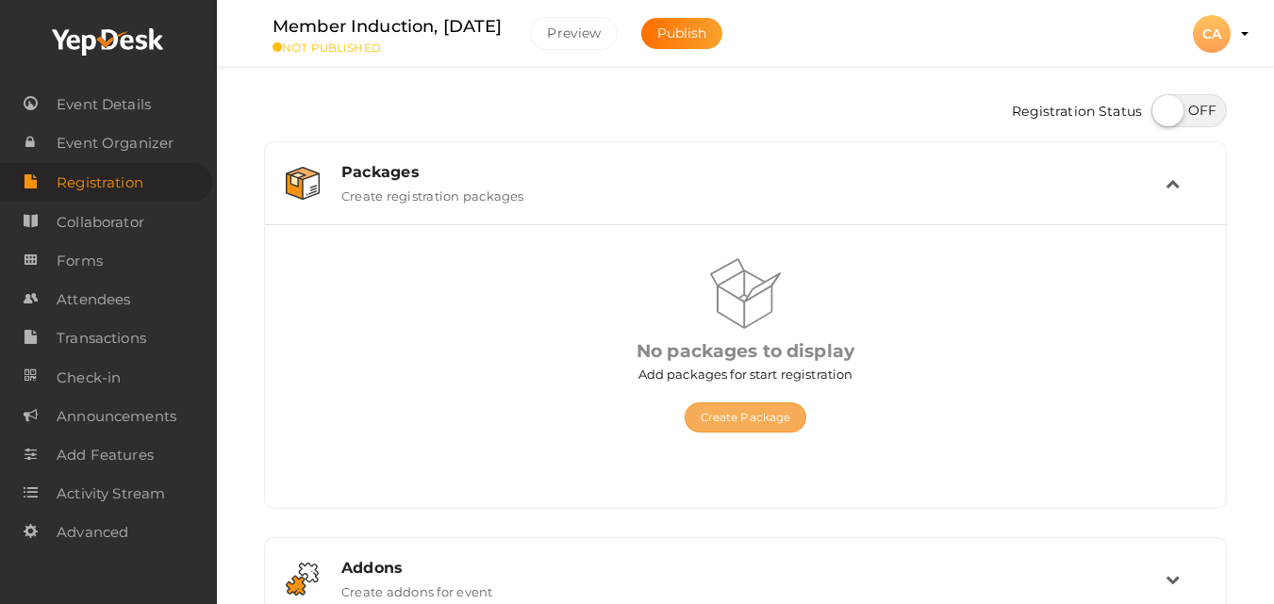
click at [750, 407] on button "Create Package" at bounding box center [745, 418] width 123 height 30
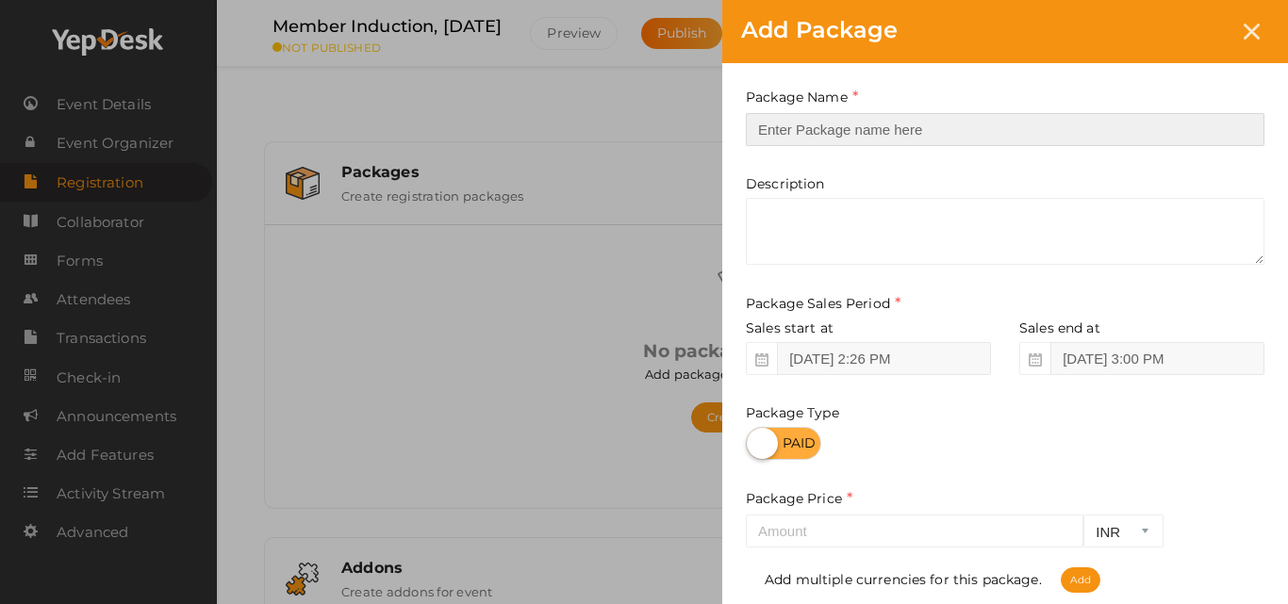
click at [772, 136] on input "text" at bounding box center [1005, 129] width 519 height 33
type input "PMIK Member"
click at [801, 431] on label at bounding box center [783, 443] width 75 height 33
click at [758, 431] on input "checkbox" at bounding box center [752, 437] width 12 height 12
checkbox input "true"
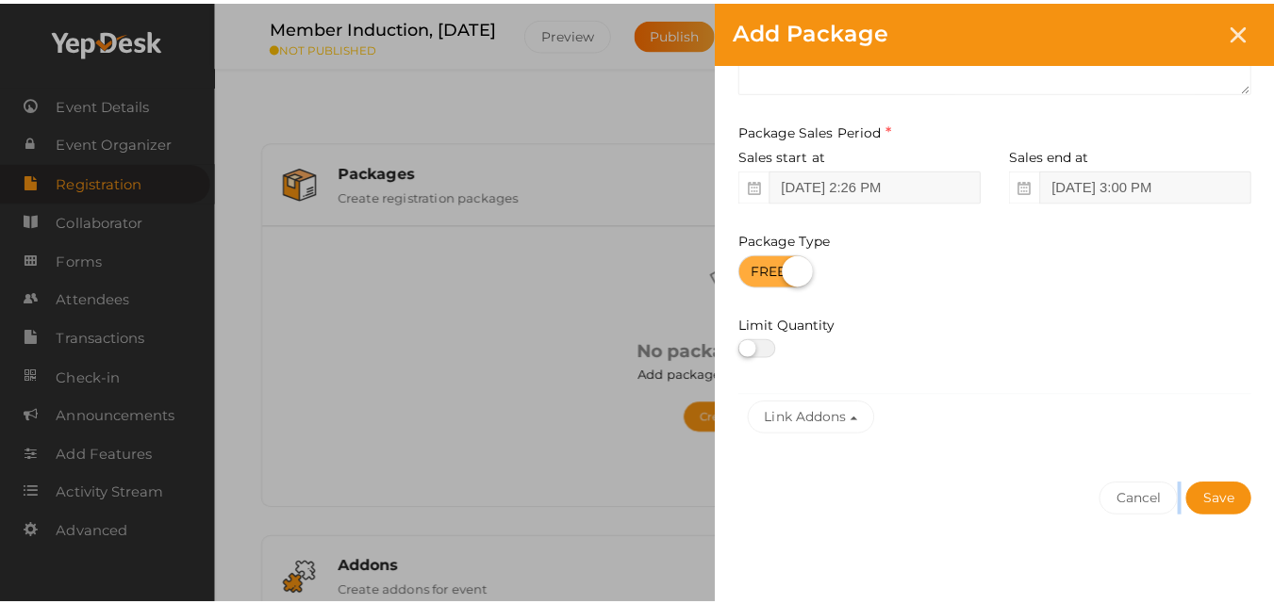
scroll to position [177, 0]
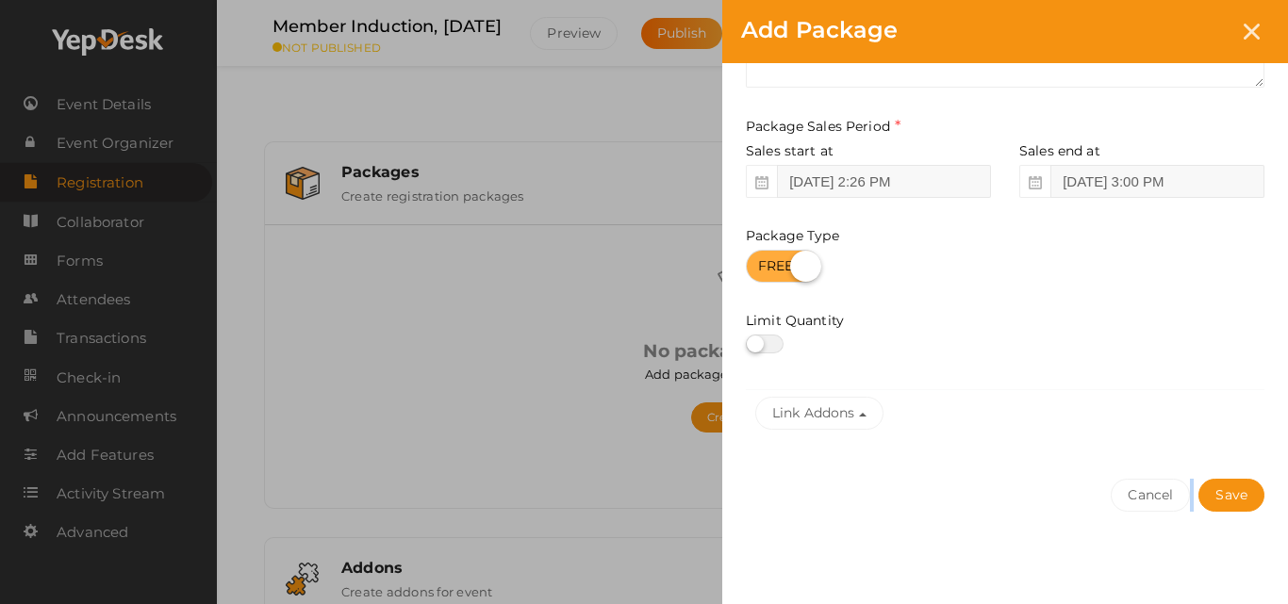
drag, startPoint x: 1258, startPoint y: 496, endPoint x: 1238, endPoint y: 603, distance: 109.3
click at [1238, 603] on div "Package Name PMIK Member This field is Required. Package Name already used. Des…" at bounding box center [1005, 246] width 566 height 721
click at [1253, 486] on button "Save" at bounding box center [1231, 495] width 66 height 33
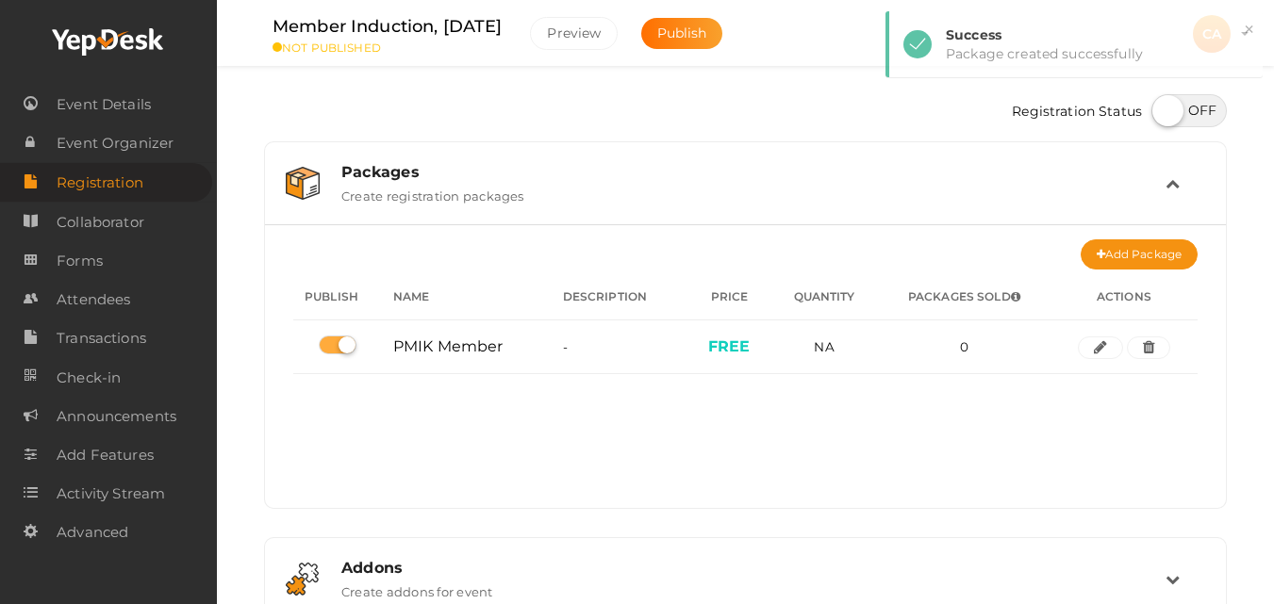
click at [1201, 117] on label at bounding box center [1188, 110] width 75 height 33
click at [1163, 110] on input "checkbox" at bounding box center [1157, 104] width 12 height 12
checkbox input "true"
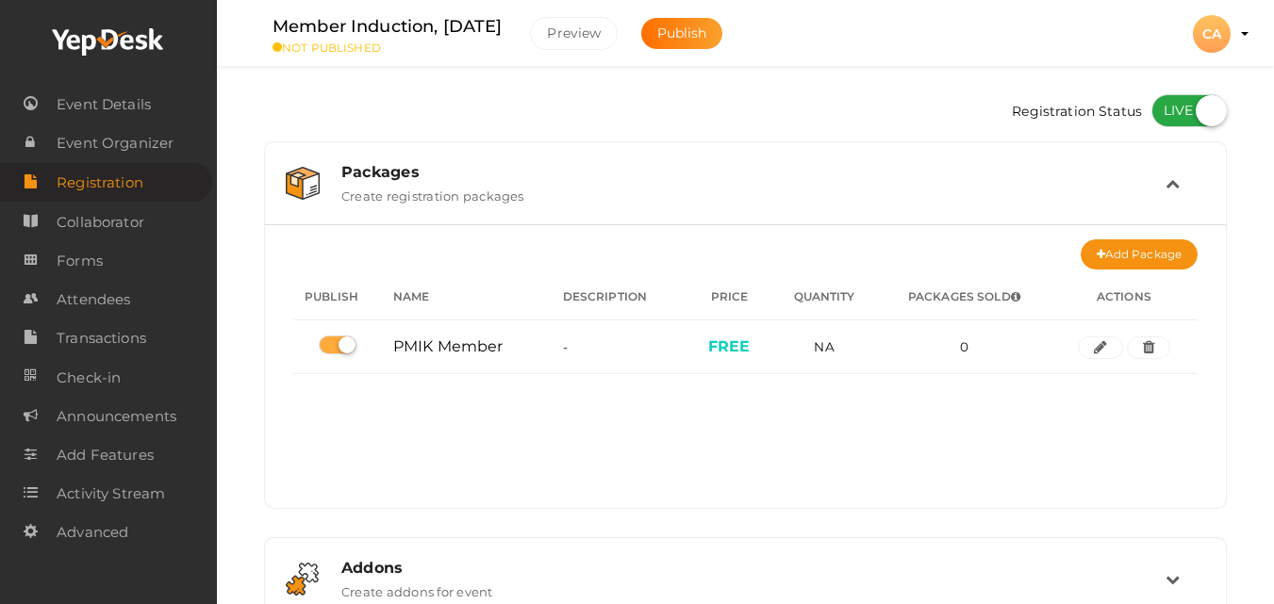
click at [1257, 520] on div "Registration Status Packages Create registration packages Add Package No packag…" at bounding box center [745, 470] width 1057 height 940
click at [120, 231] on span "Collaborator" at bounding box center [101, 223] width 88 height 38
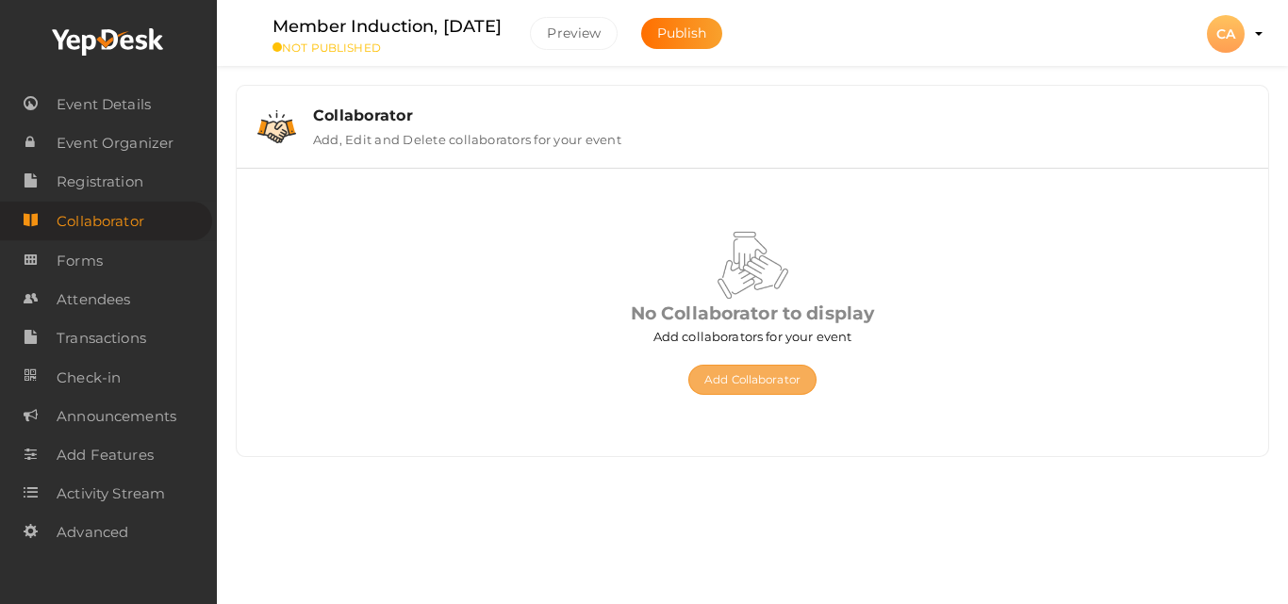
click at [720, 371] on button "Add Collaborator" at bounding box center [752, 380] width 128 height 30
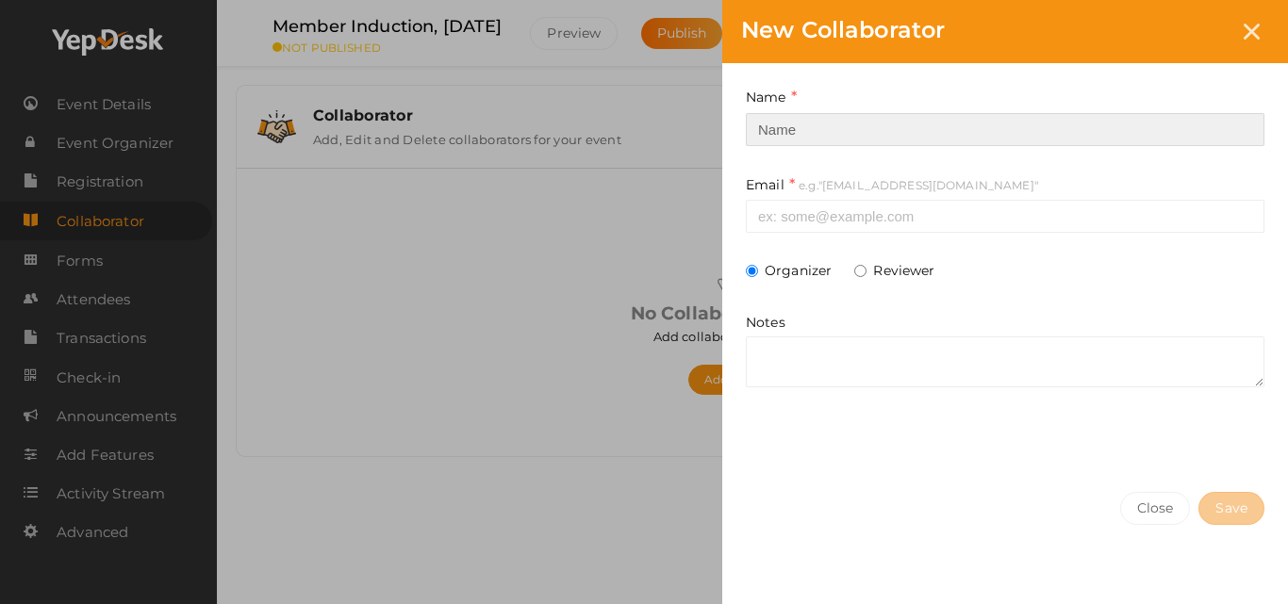
click at [907, 130] on input at bounding box center [1005, 129] width 519 height 33
type input "v"
type input "Arun K.R"
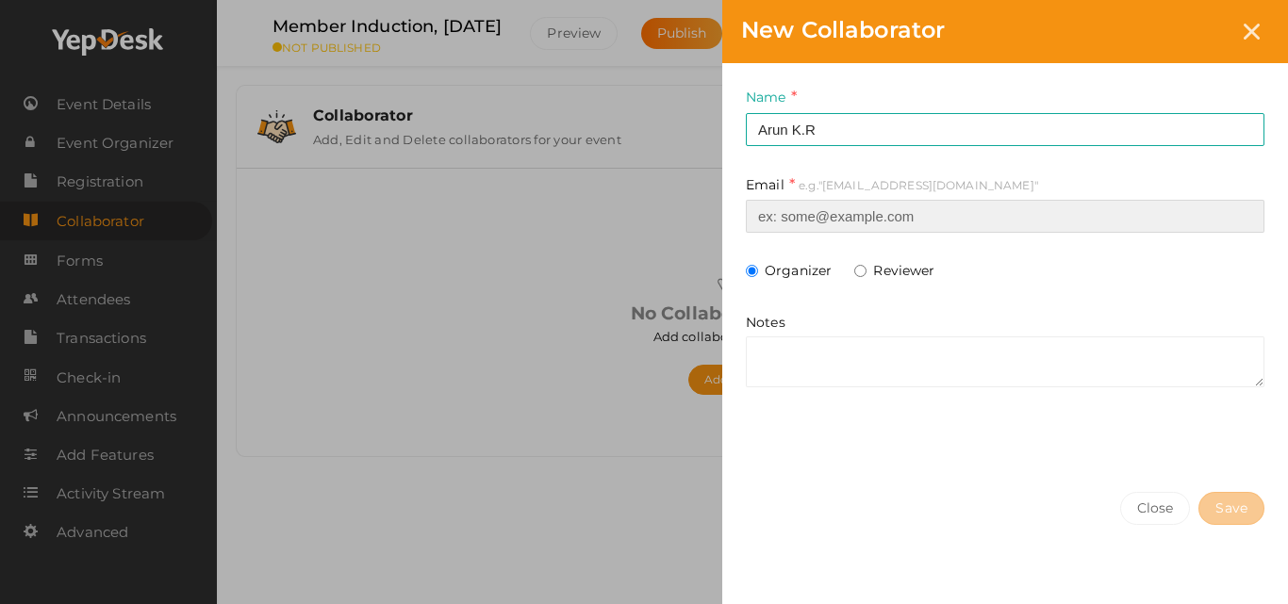
click at [861, 204] on input at bounding box center [1005, 216] width 519 height 33
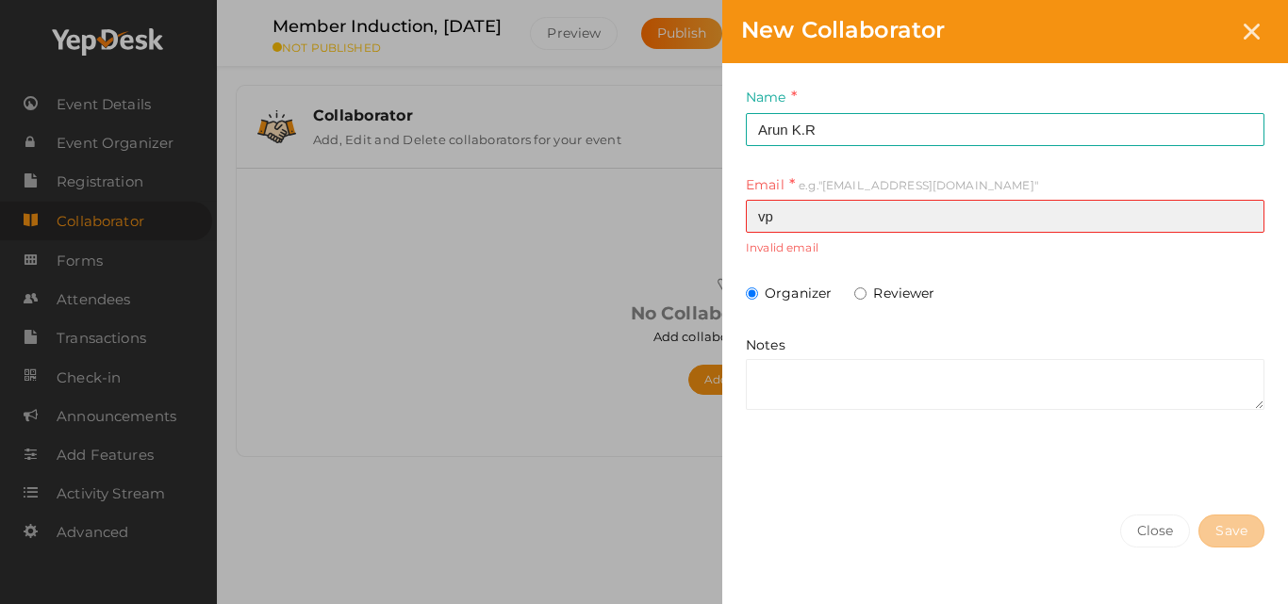
type input "[EMAIL_ADDRESS][DOMAIN_NAME]"
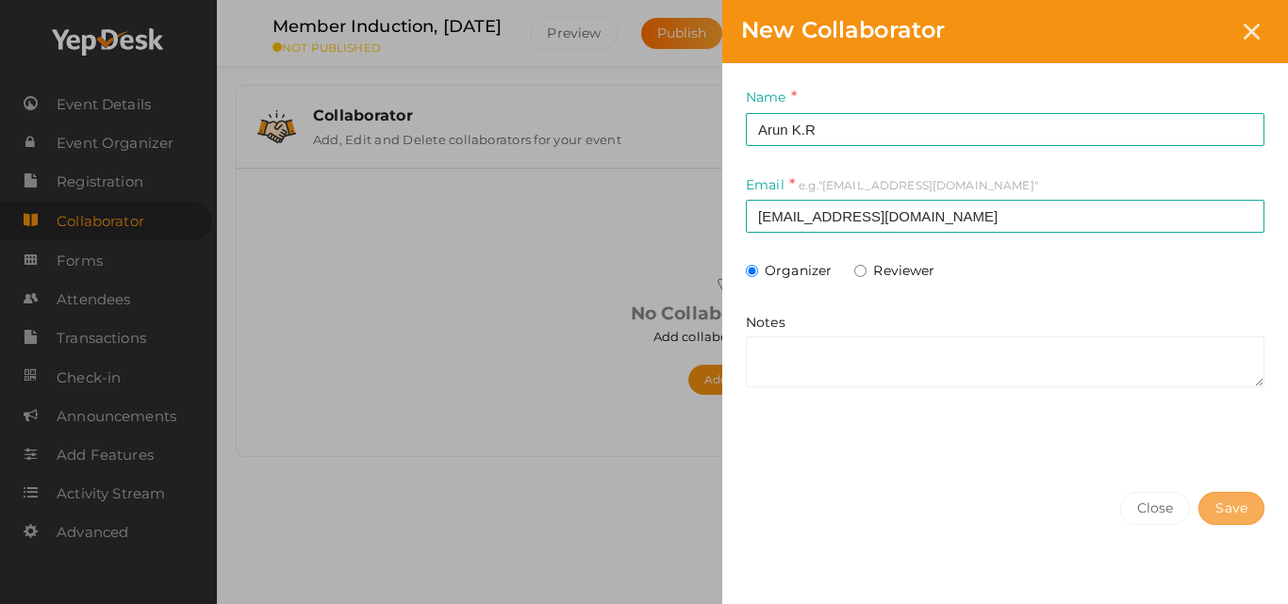
click at [1219, 499] on span "Save" at bounding box center [1231, 509] width 32 height 20
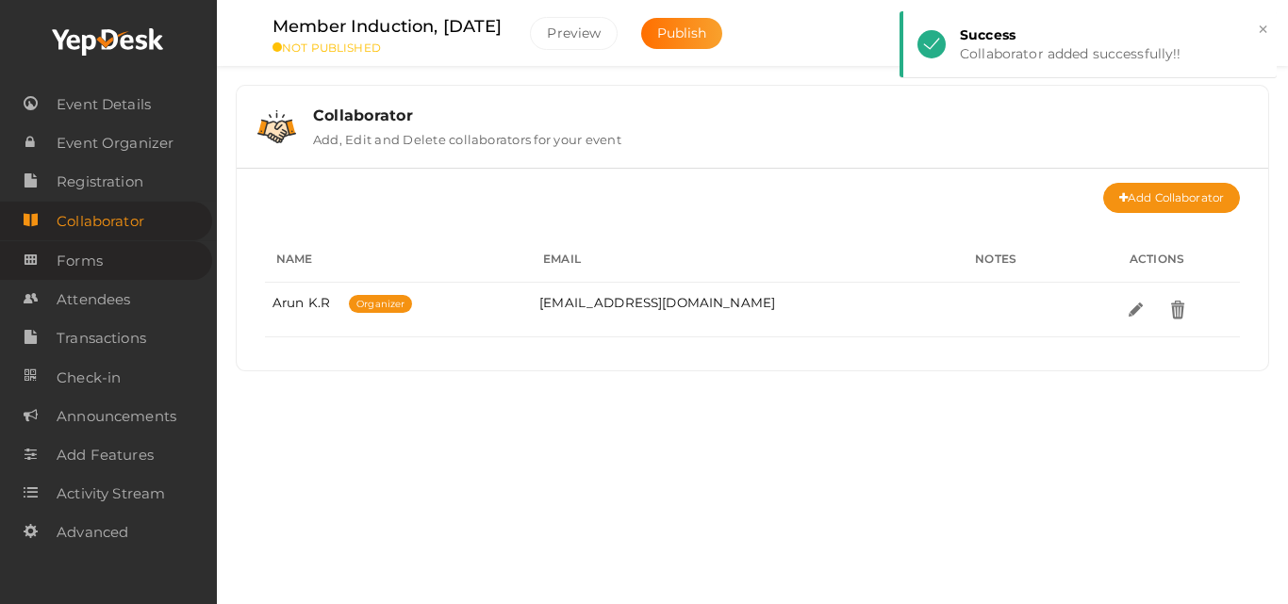
click at [95, 256] on span "Forms" at bounding box center [80, 261] width 46 height 38
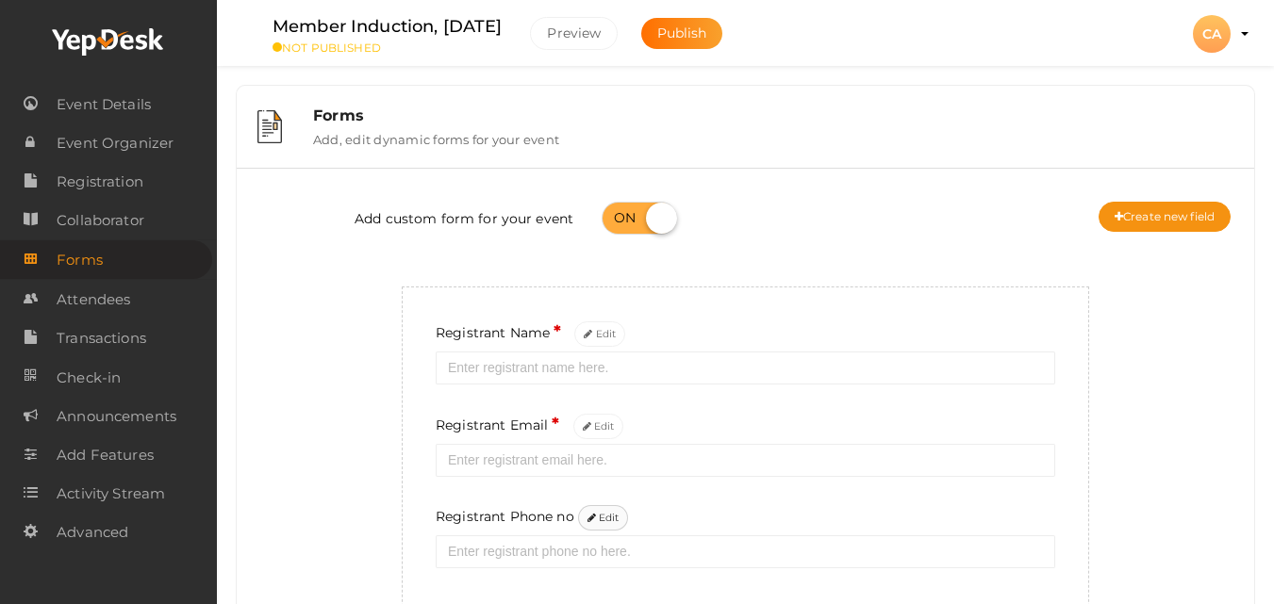
click at [606, 510] on button "Edit" at bounding box center [603, 517] width 51 height 25
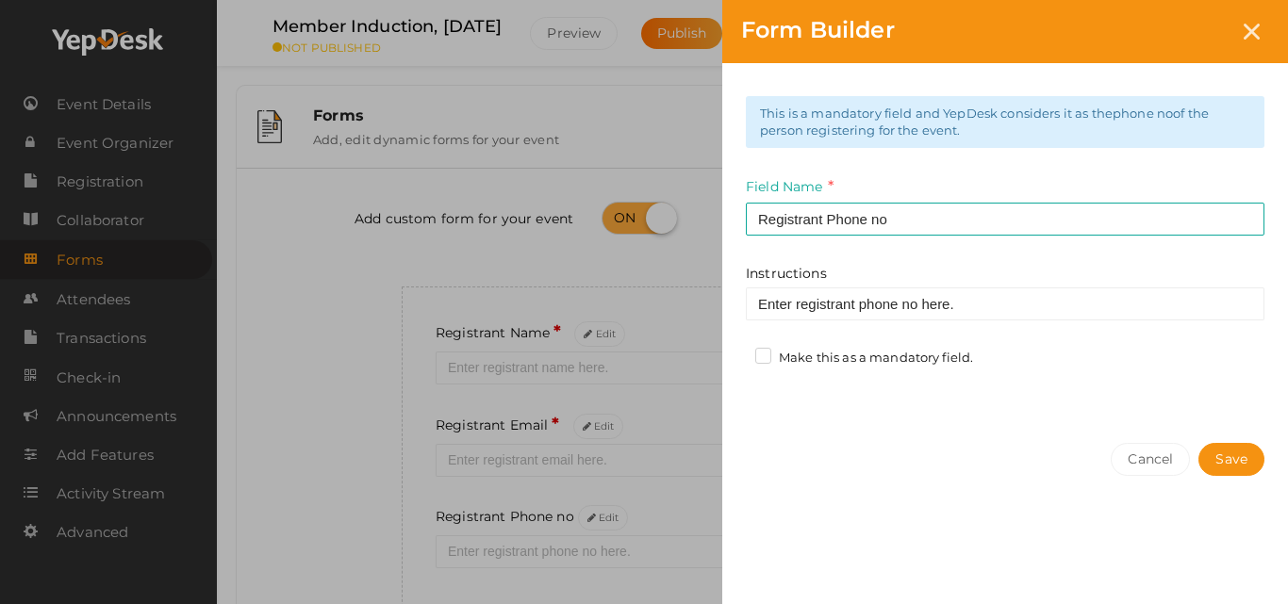
click at [804, 354] on label "Make this as a mandatory field." at bounding box center [864, 358] width 218 height 19
click at [736, 353] on input "Make this as a mandatory field." at bounding box center [736, 353] width 0 height 0
click at [1236, 464] on button "Save" at bounding box center [1231, 459] width 66 height 33
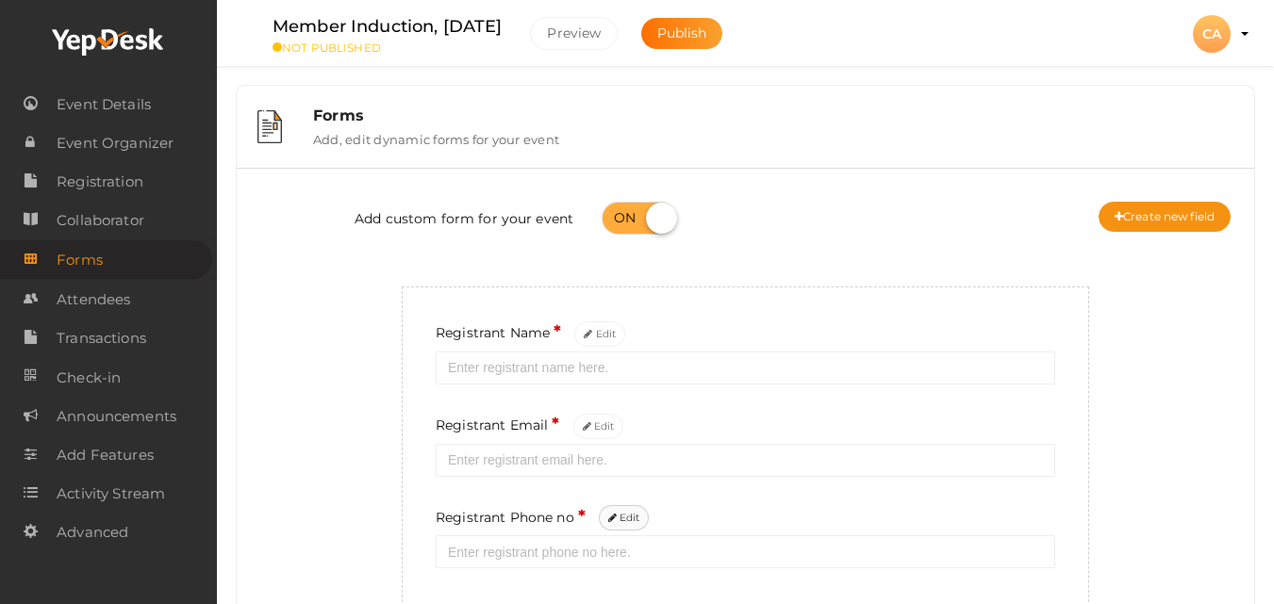
click at [615, 517] on icon at bounding box center [612, 519] width 8 height 10
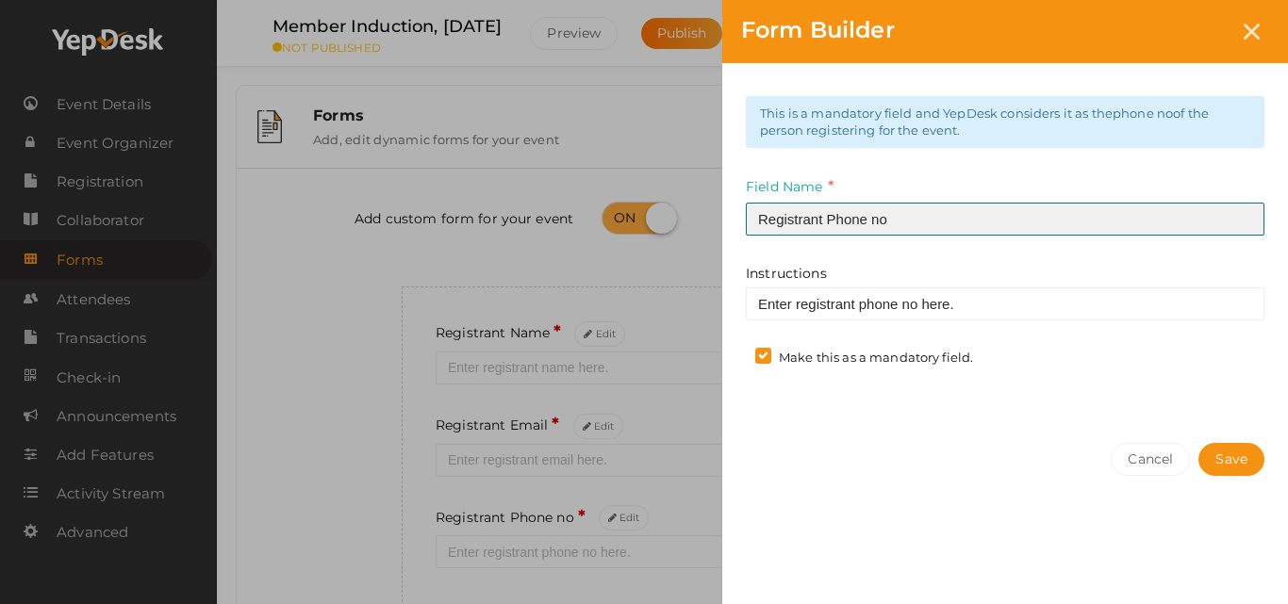
click at [863, 211] on input "Registrant Phone no" at bounding box center [1005, 219] width 519 height 33
type input "Registrant Whatsapp no"
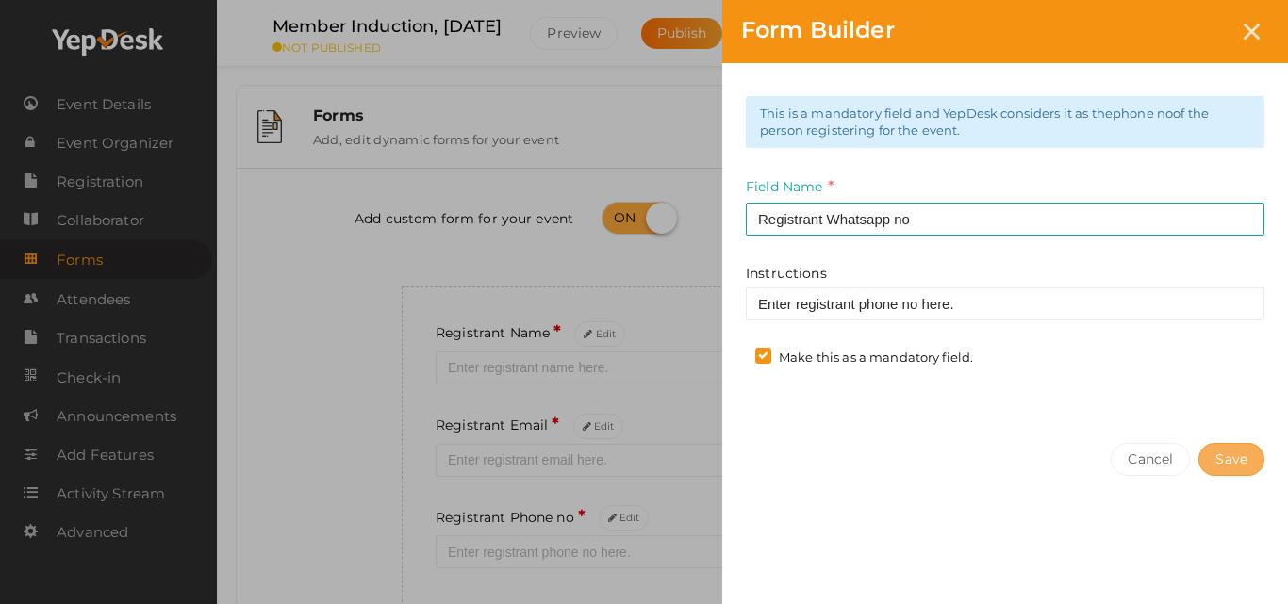
click at [1244, 455] on button "Save" at bounding box center [1231, 459] width 66 height 33
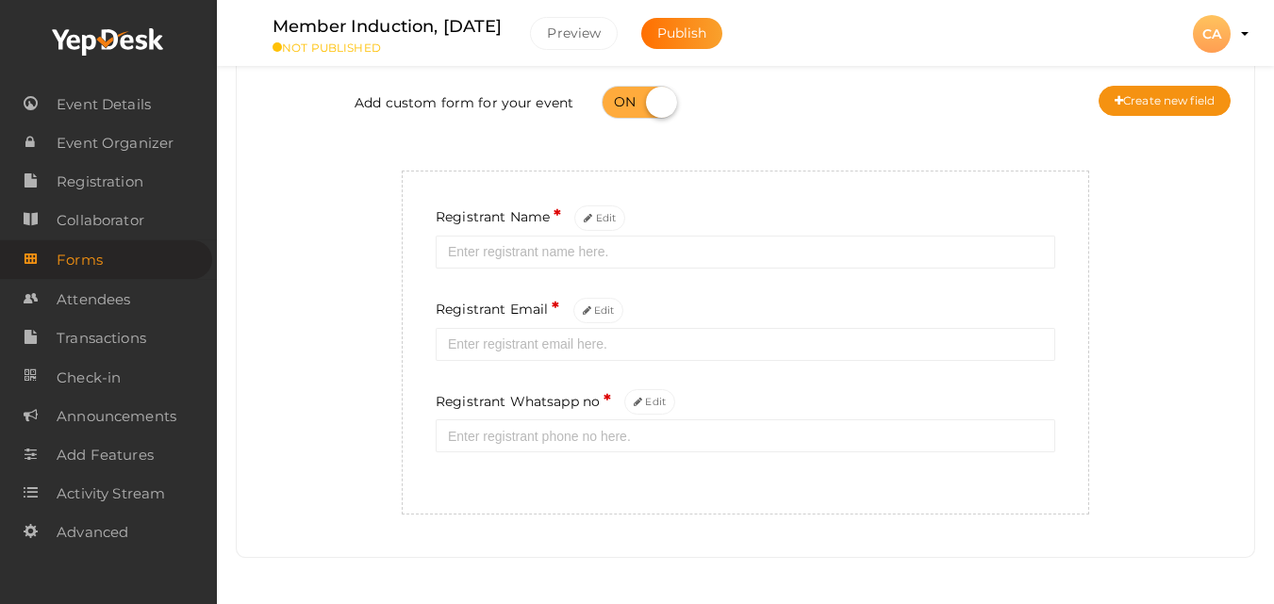
scroll to position [117, 0]
click at [1198, 106] on button "Create new field" at bounding box center [1164, 100] width 132 height 30
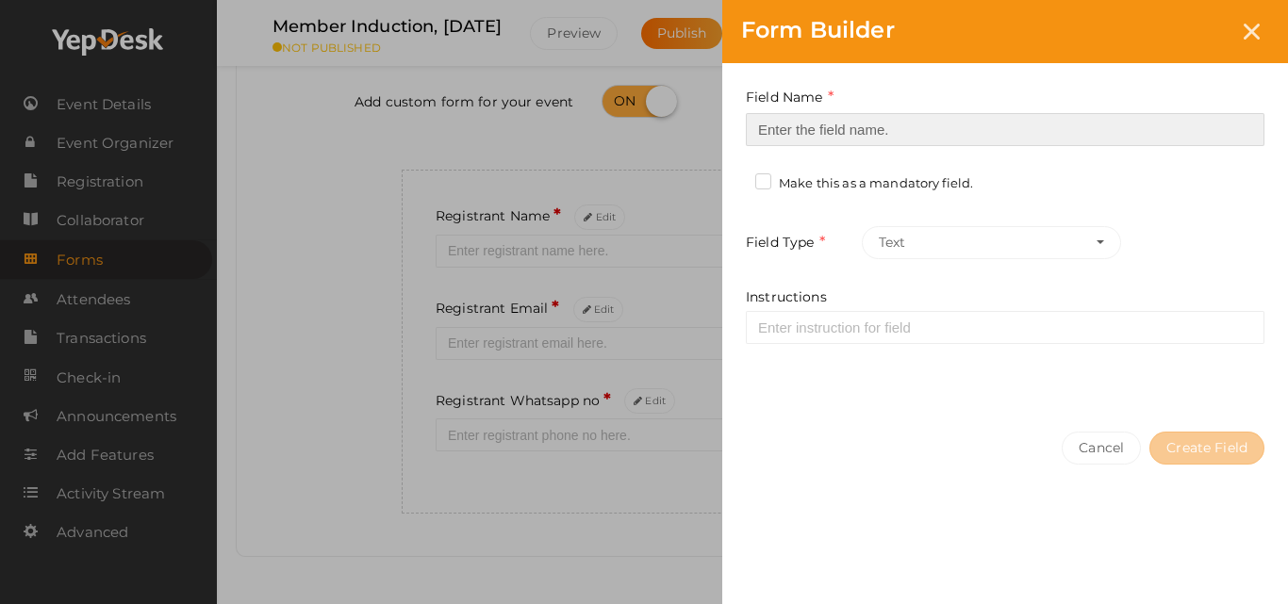
click at [1010, 135] on input at bounding box center [1005, 129] width 519 height 33
type input "PMI ID"
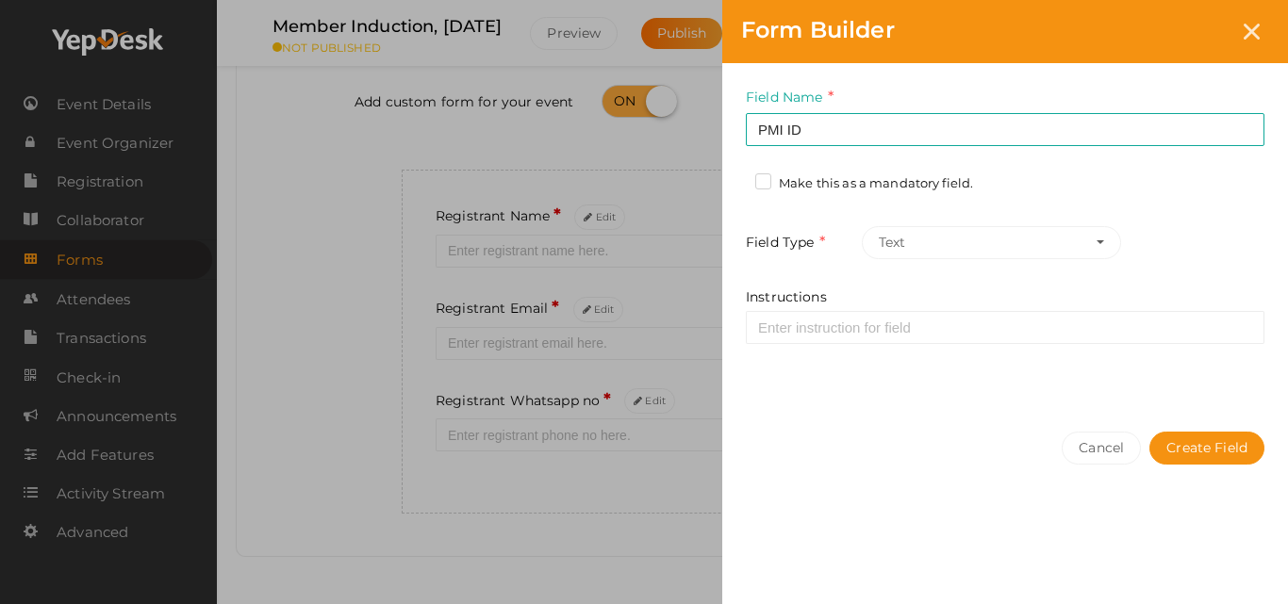
click at [890, 191] on label "Make this as a mandatory field." at bounding box center [864, 183] width 218 height 19
click at [736, 178] on input "Make this as a mandatory field." at bounding box center [736, 178] width 0 height 0
click at [1187, 442] on button "Create Field" at bounding box center [1206, 448] width 115 height 33
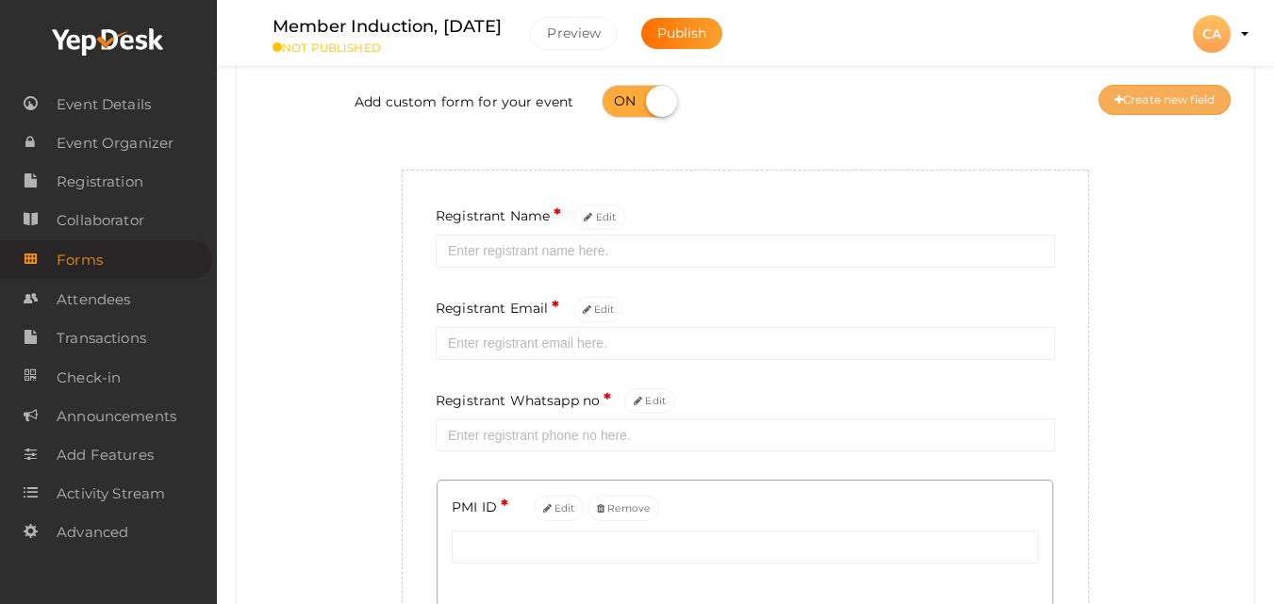
click at [1199, 104] on button "Create new field" at bounding box center [1164, 100] width 132 height 30
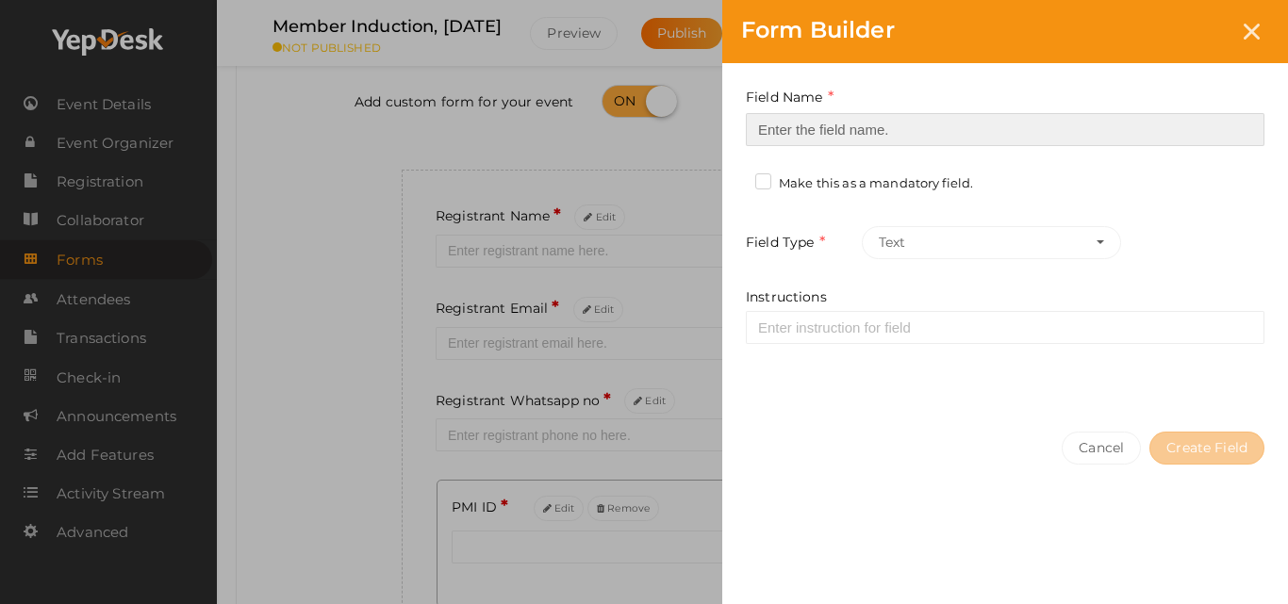
click at [860, 120] on input at bounding box center [1005, 129] width 519 height 33
type input "Organization"
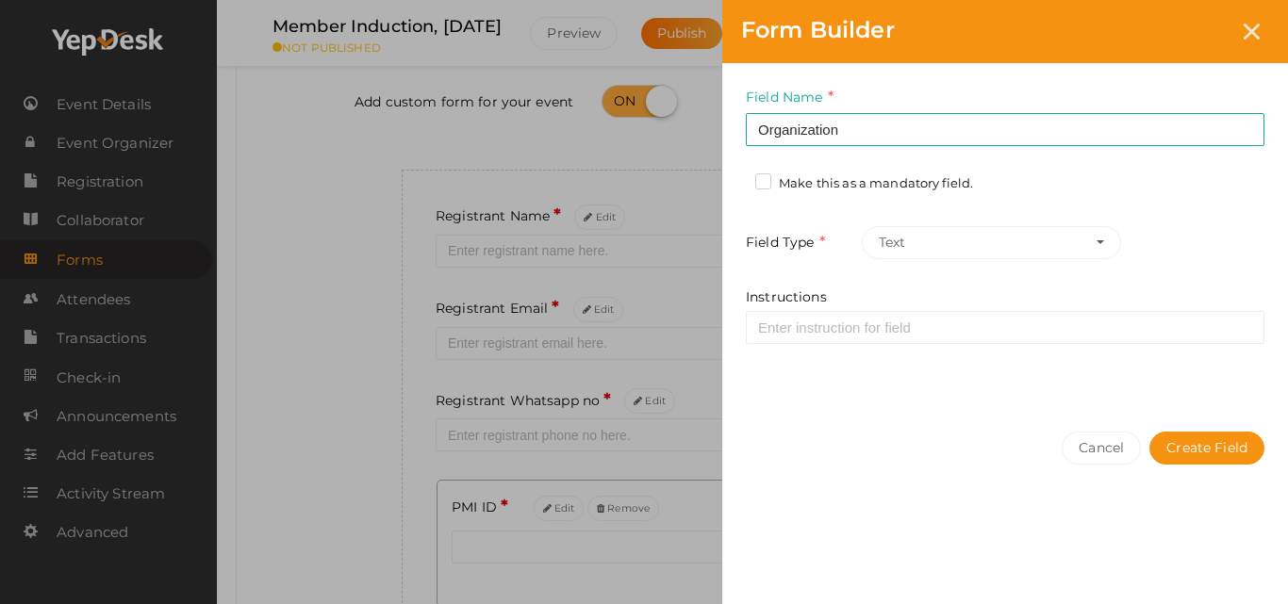
click at [844, 183] on label "Make this as a mandatory field." at bounding box center [864, 183] width 218 height 19
click at [736, 178] on input "Make this as a mandatory field." at bounding box center [736, 178] width 0 height 0
click at [844, 183] on label "Make this as a mandatory field." at bounding box center [864, 183] width 218 height 19
click at [736, 178] on input "Make this as a mandatory field." at bounding box center [736, 178] width 0 height 0
click at [949, 185] on label "Make this as a mandatory field." at bounding box center [864, 183] width 218 height 19
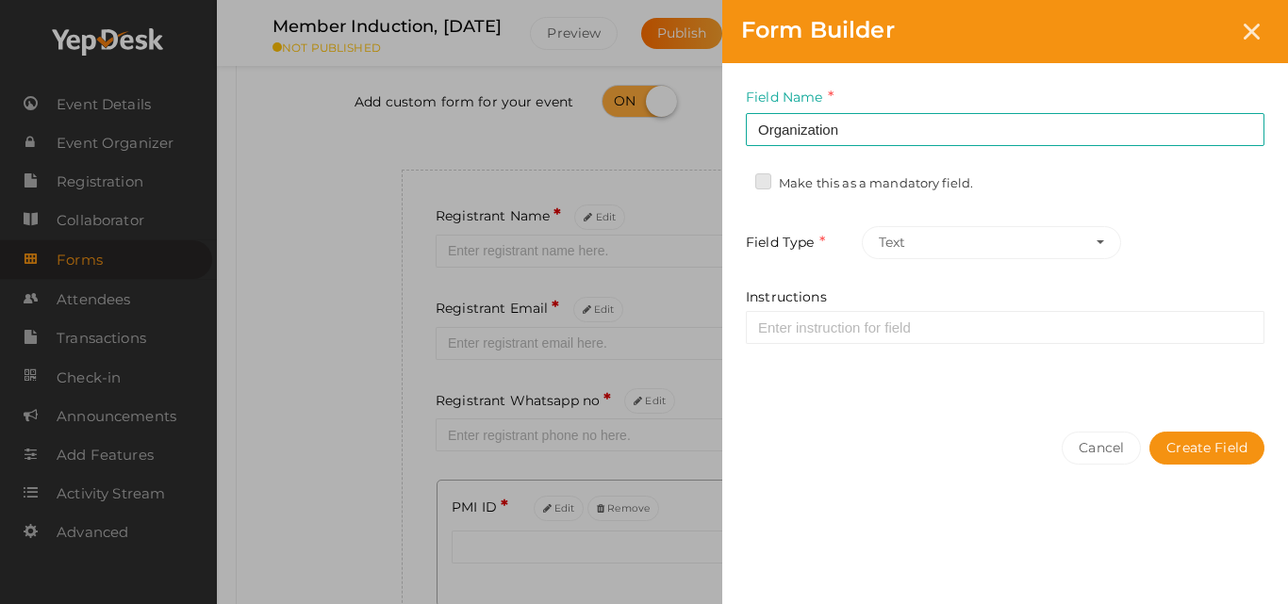
click at [736, 178] on input "Make this as a mandatory field." at bounding box center [736, 178] width 0 height 0
drag, startPoint x: 1156, startPoint y: 467, endPoint x: 1164, endPoint y: 458, distance: 12.0
click at [1164, 458] on div "Cancel Create Field" at bounding box center [1005, 486] width 566 height 146
click at [1164, 458] on button "Create Field" at bounding box center [1206, 448] width 115 height 33
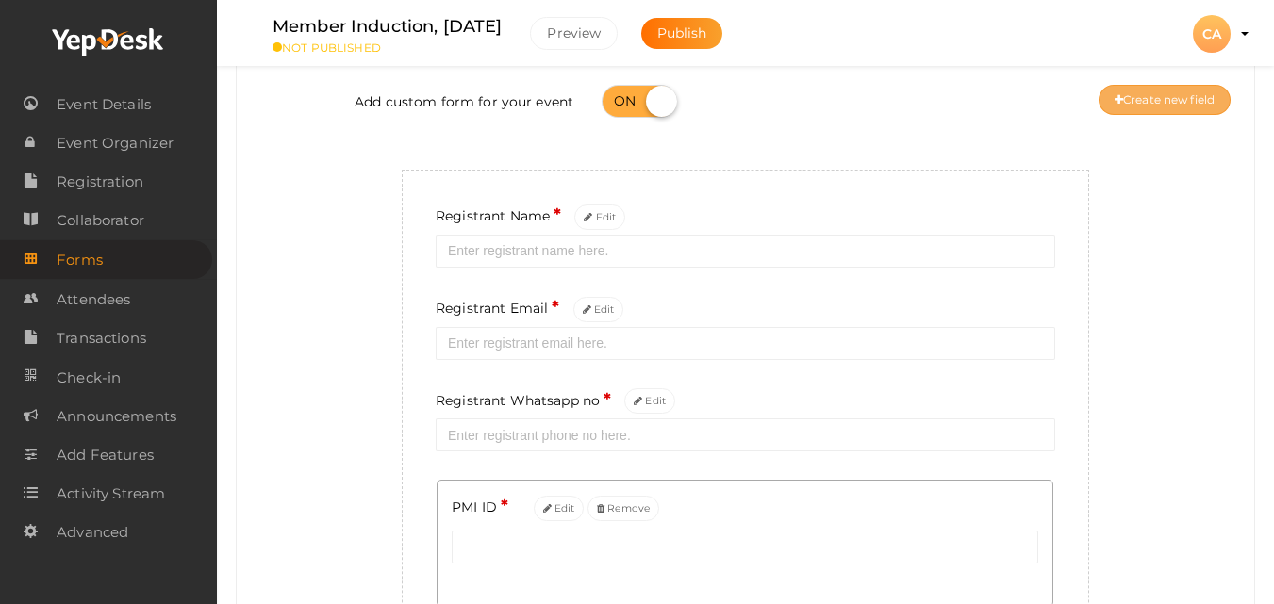
click at [1125, 98] on button "Create new field" at bounding box center [1164, 100] width 132 height 30
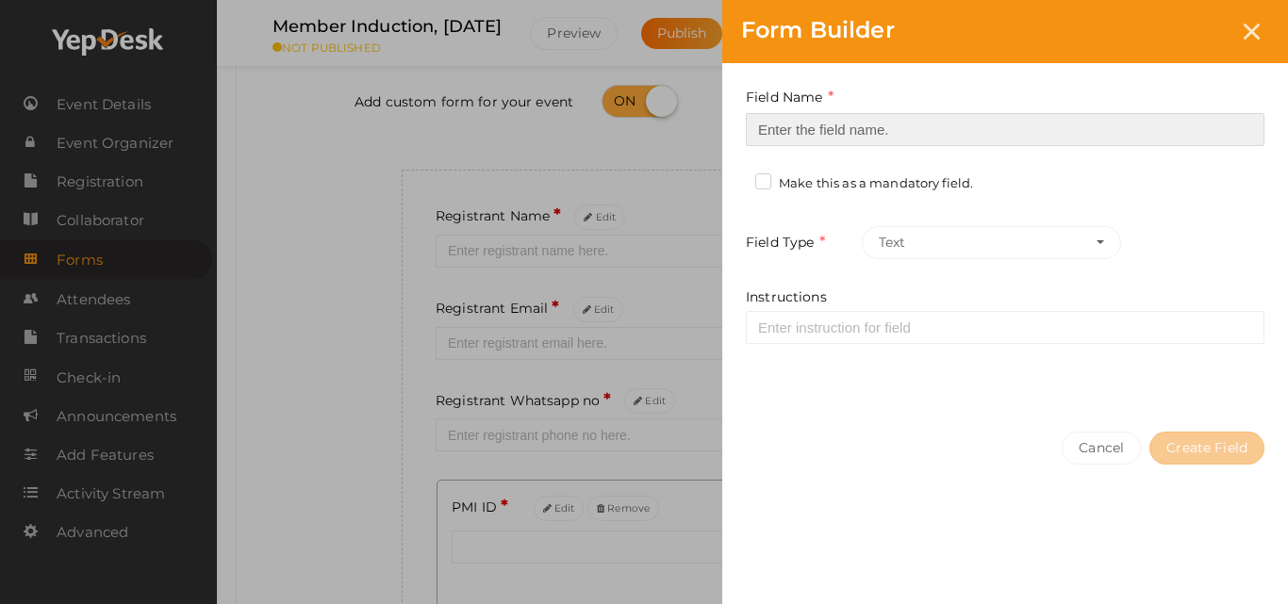
click at [1030, 123] on input at bounding box center [1005, 129] width 519 height 33
type input "Location"
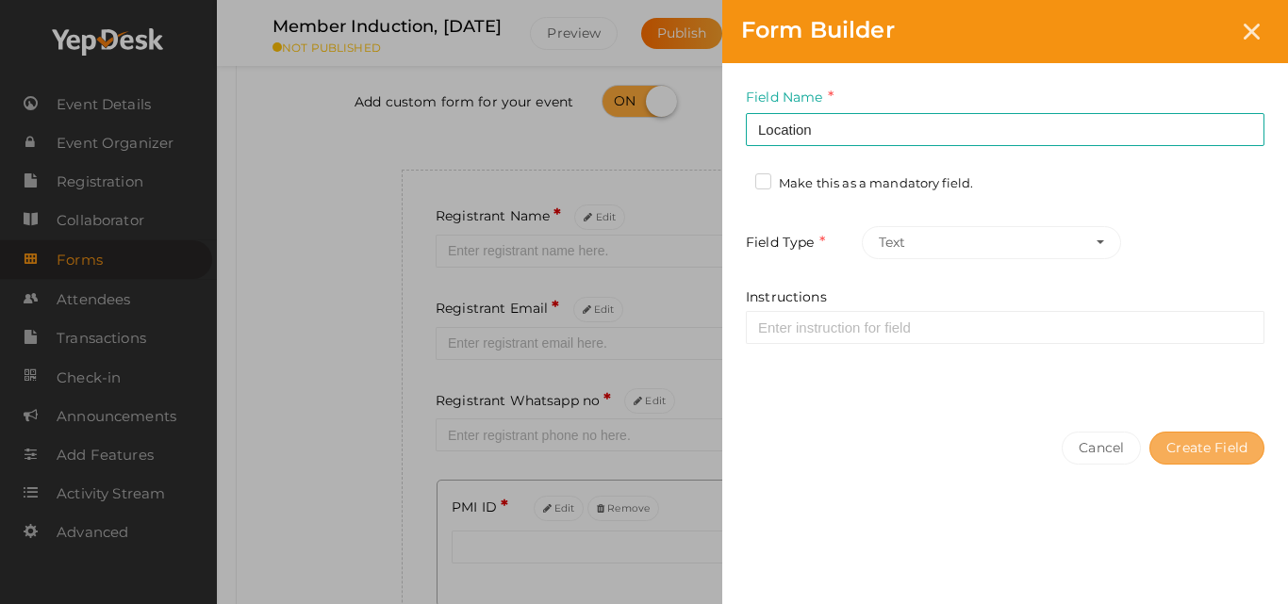
click at [1170, 453] on button "Create Field" at bounding box center [1206, 448] width 115 height 33
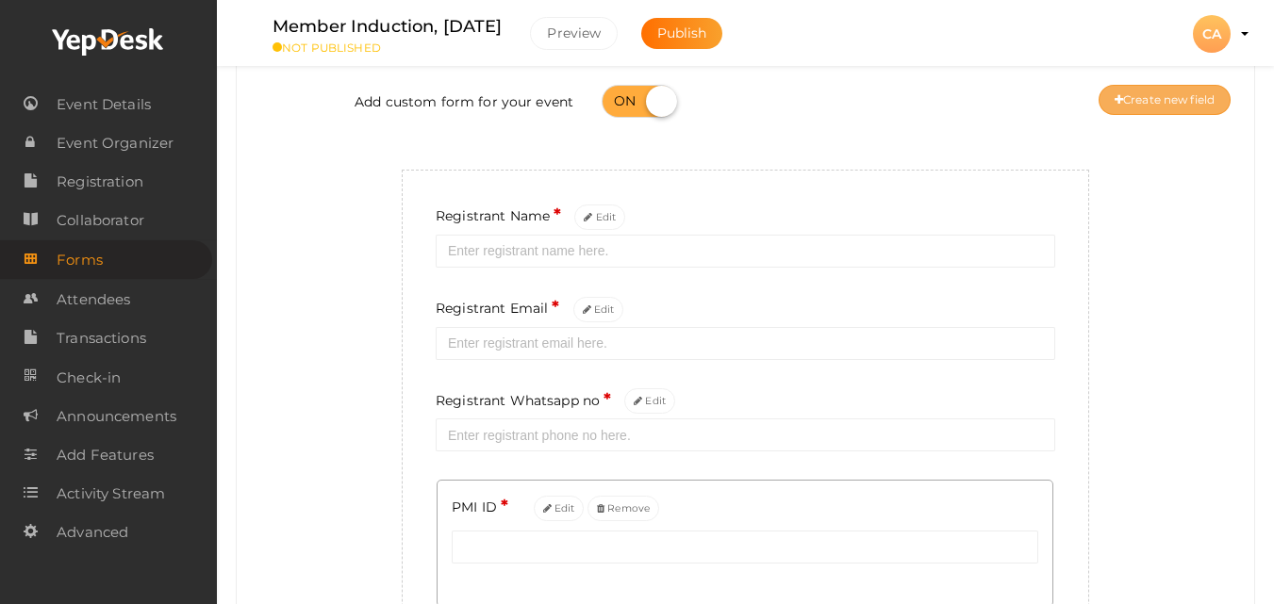
click at [1184, 110] on button "Create new field" at bounding box center [1164, 100] width 132 height 30
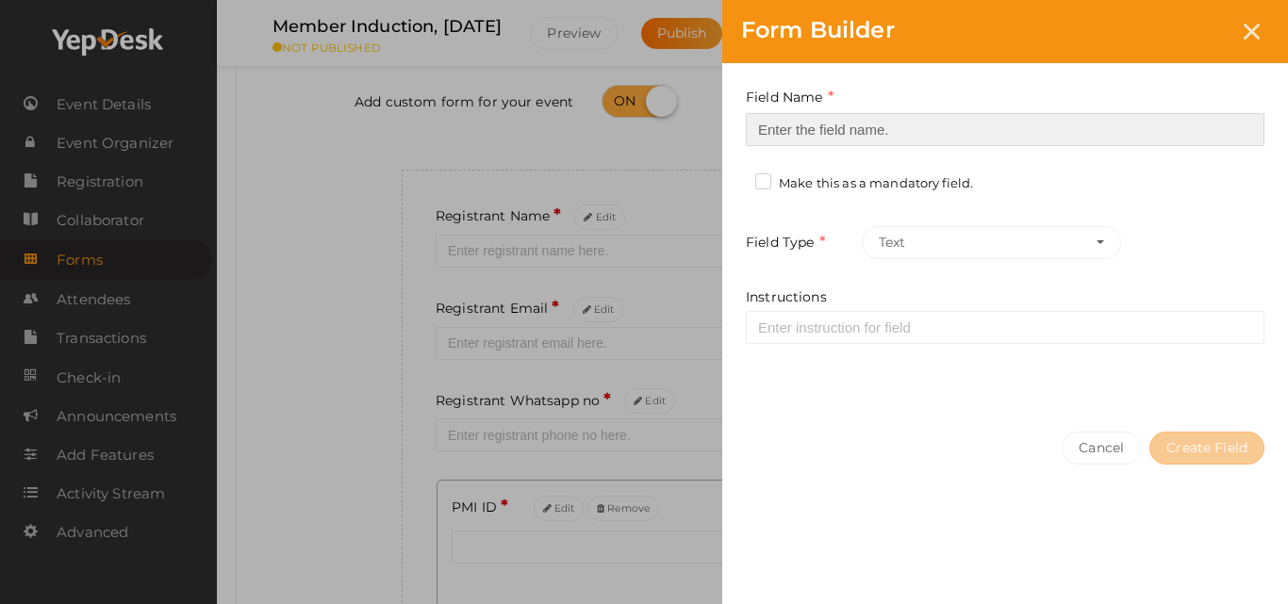
click at [1041, 120] on input at bounding box center [1005, 129] width 519 height 33
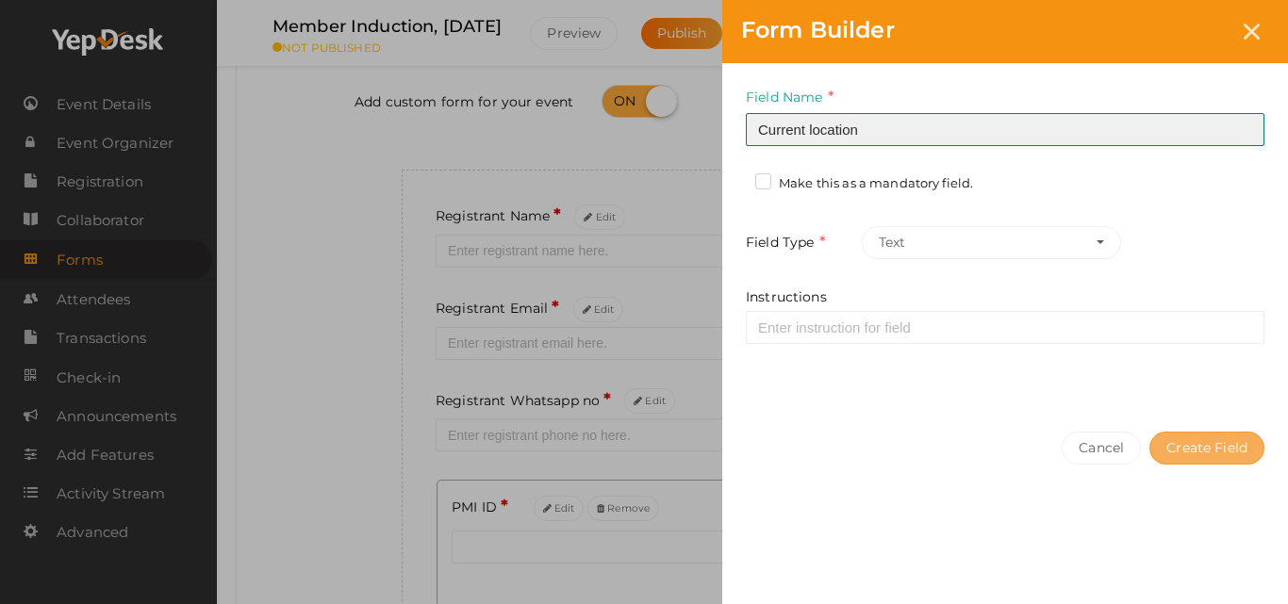
type input "Current location"
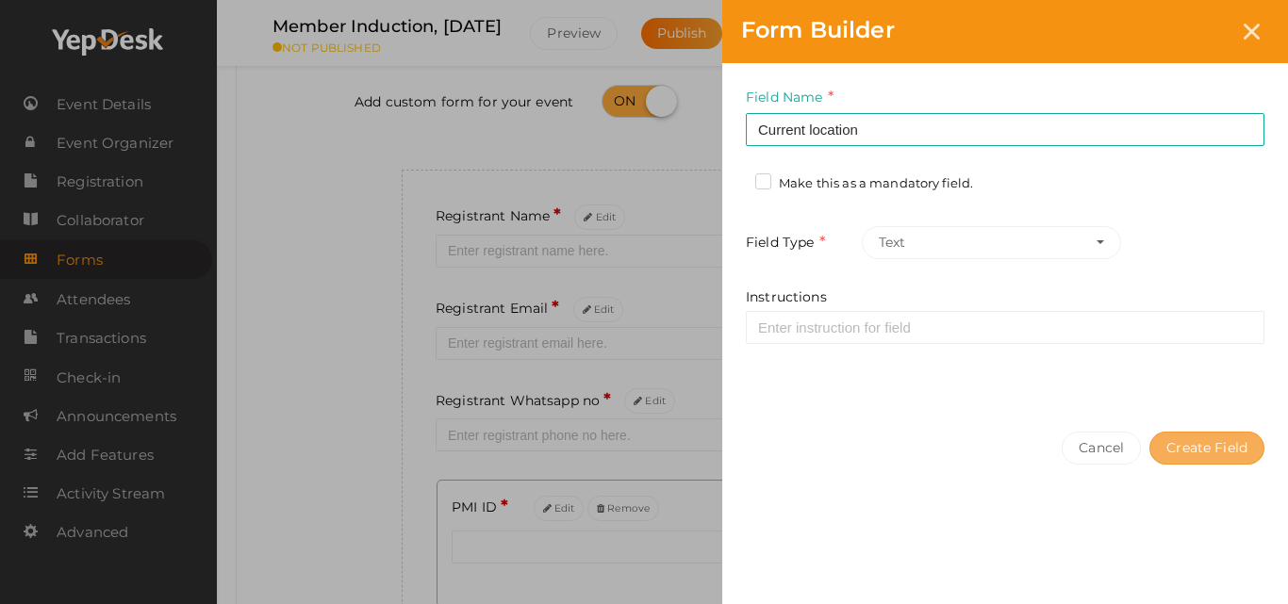
click at [1186, 432] on button "Create Field" at bounding box center [1206, 448] width 115 height 33
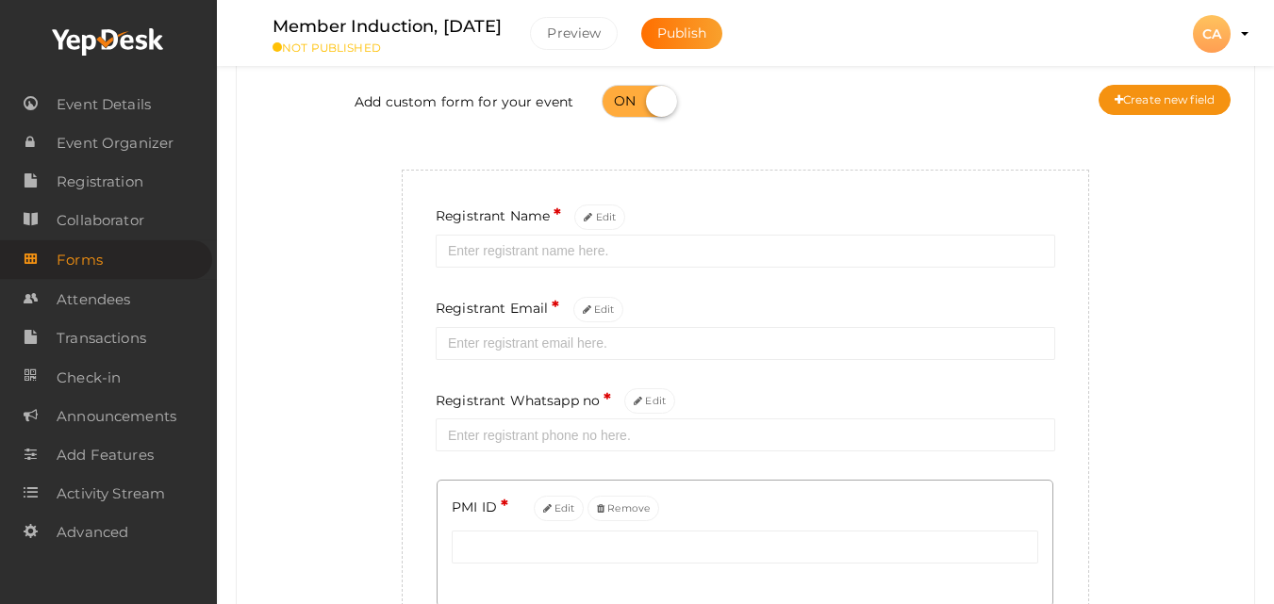
scroll to position [643, 0]
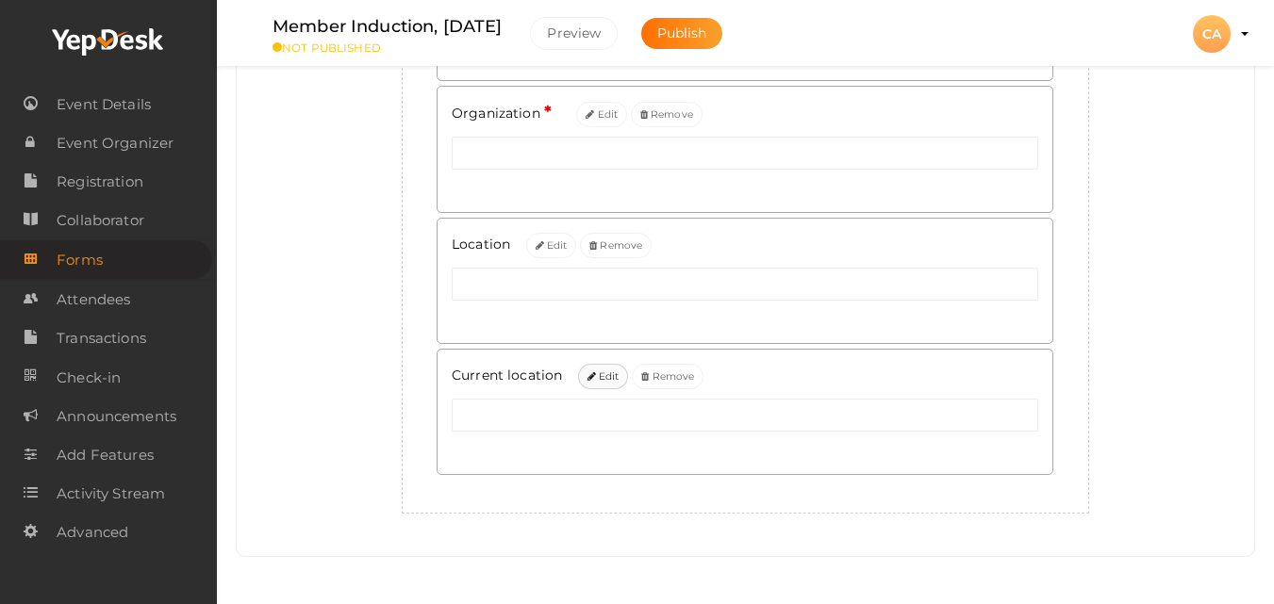
click at [611, 389] on button "Edit" at bounding box center [603, 376] width 51 height 25
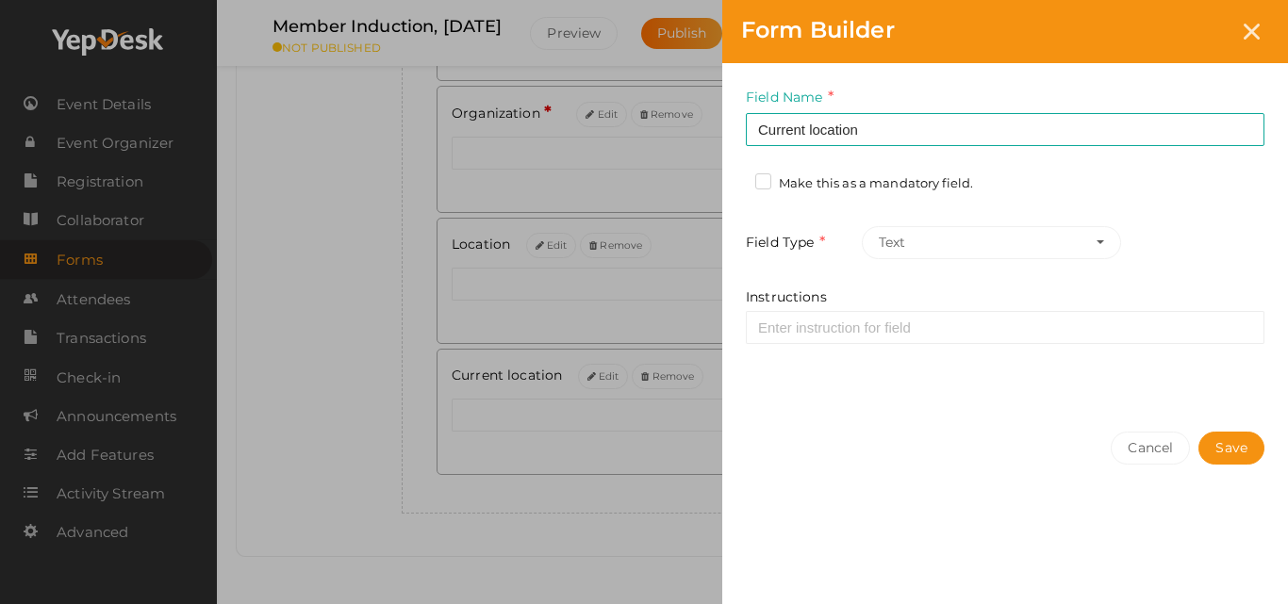
click at [790, 188] on label "Make this as a mandatory field." at bounding box center [864, 183] width 218 height 19
click at [736, 178] on input "Make this as a mandatory field." at bounding box center [736, 178] width 0 height 0
click at [1226, 440] on button "Save" at bounding box center [1231, 448] width 66 height 33
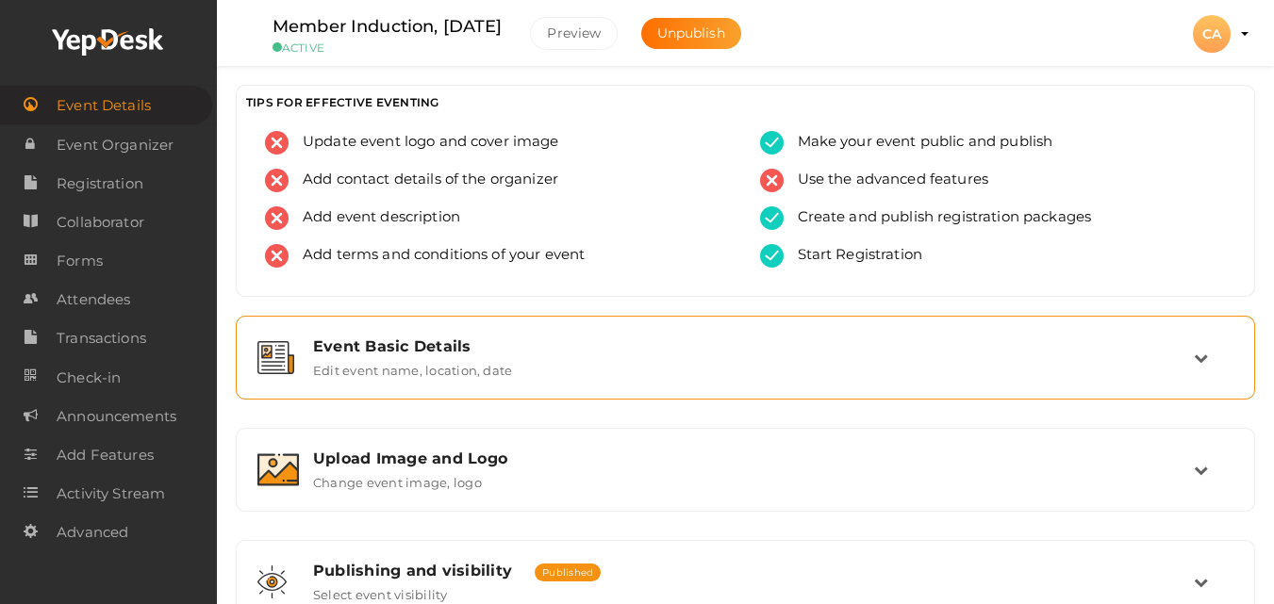
click at [522, 351] on div "Event Basic Details" at bounding box center [753, 347] width 881 height 18
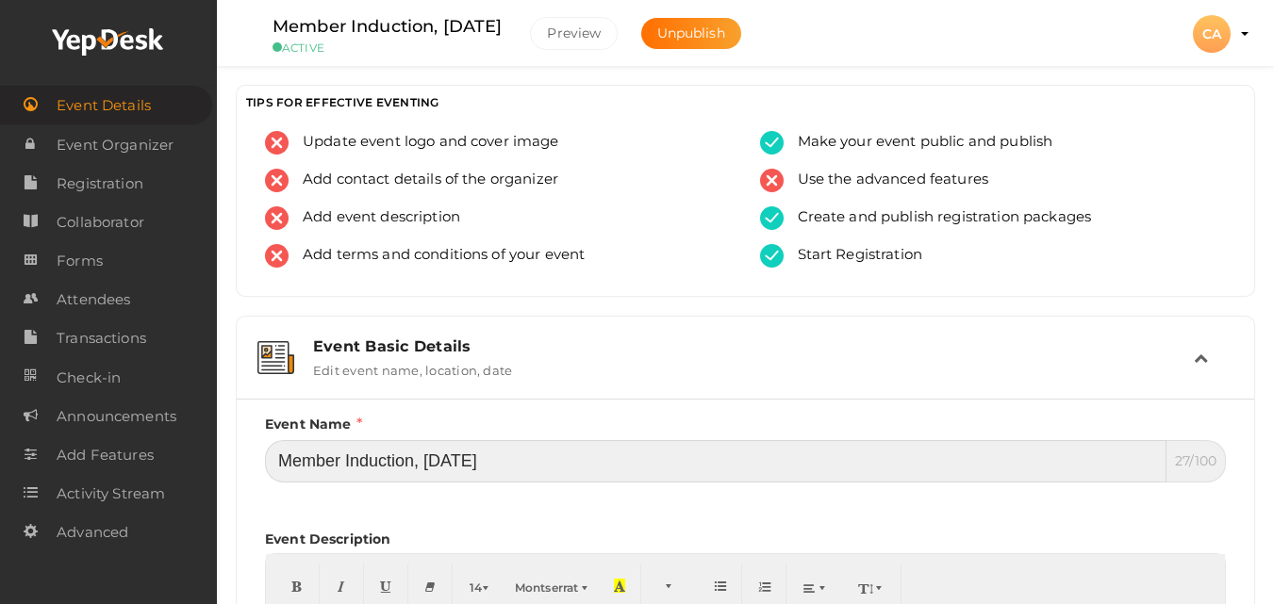
click at [542, 464] on input "Member Induction, [DATE]" at bounding box center [715, 461] width 901 height 42
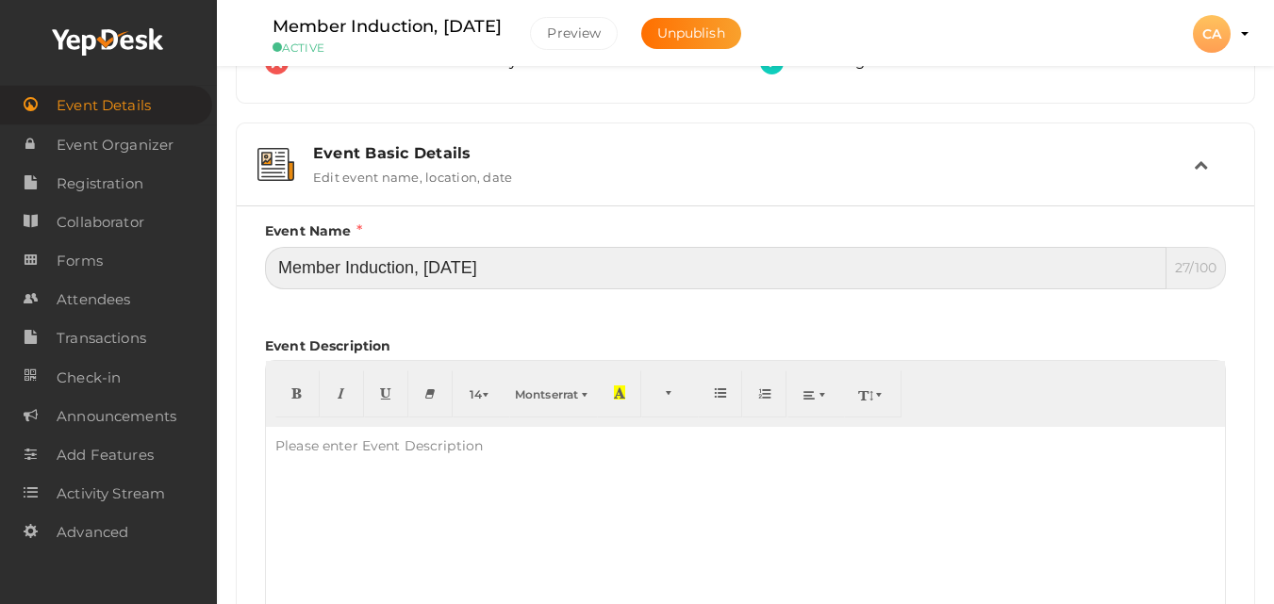
scroll to position [226, 0]
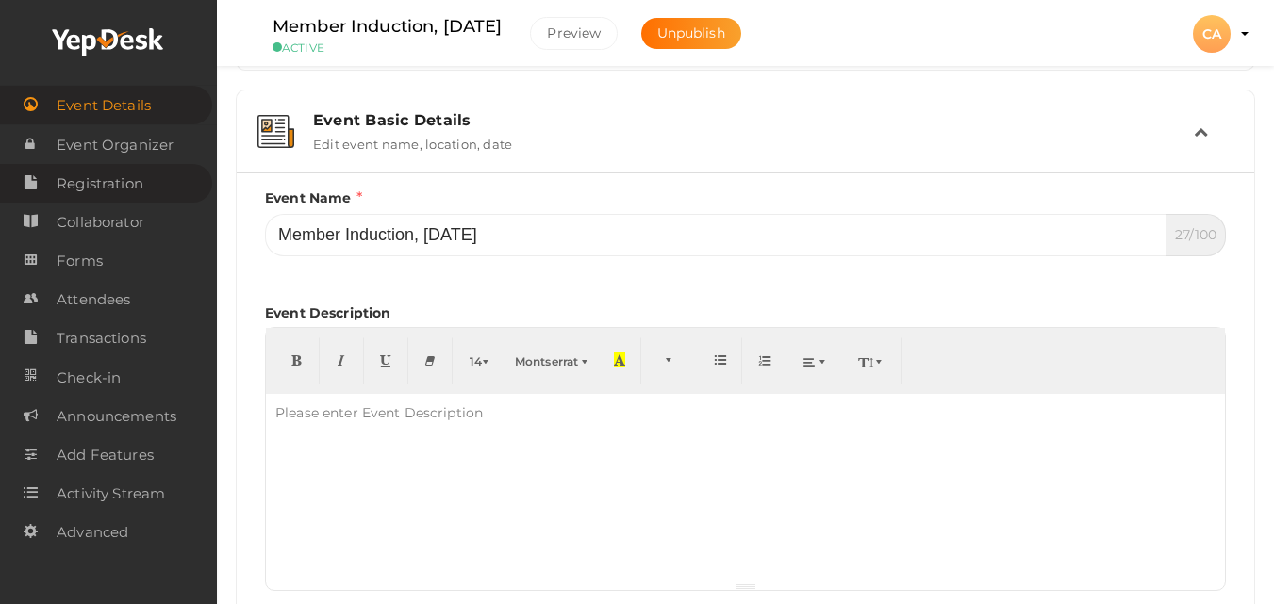
click at [127, 181] on span "Registration" at bounding box center [100, 184] width 87 height 38
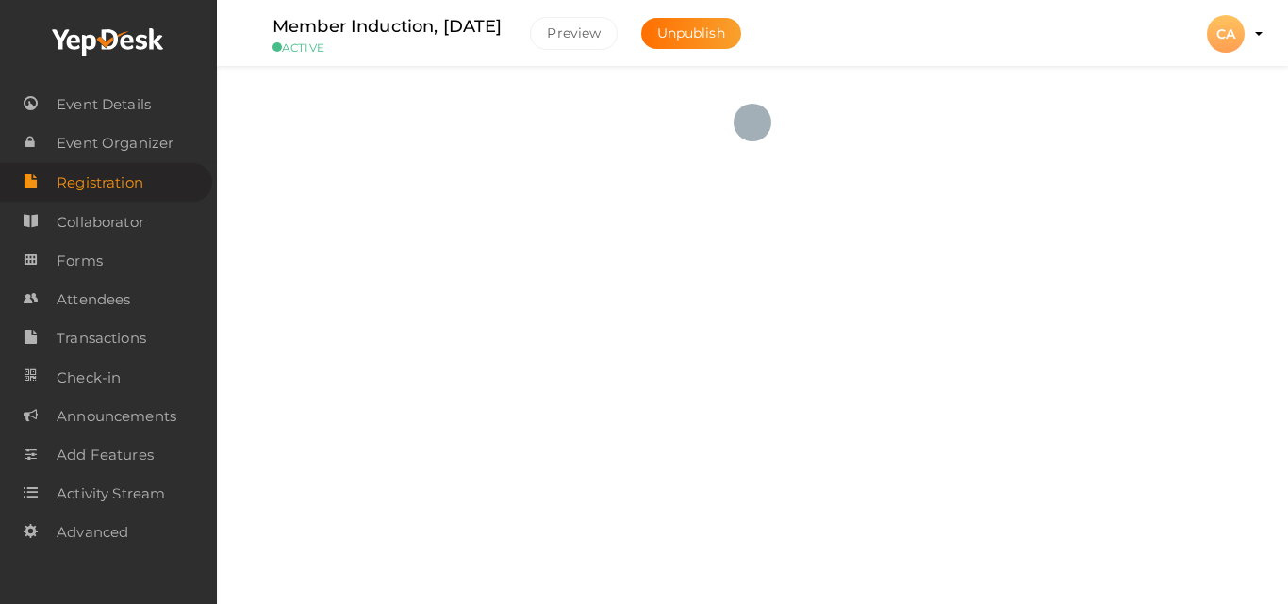
checkbox input "true"
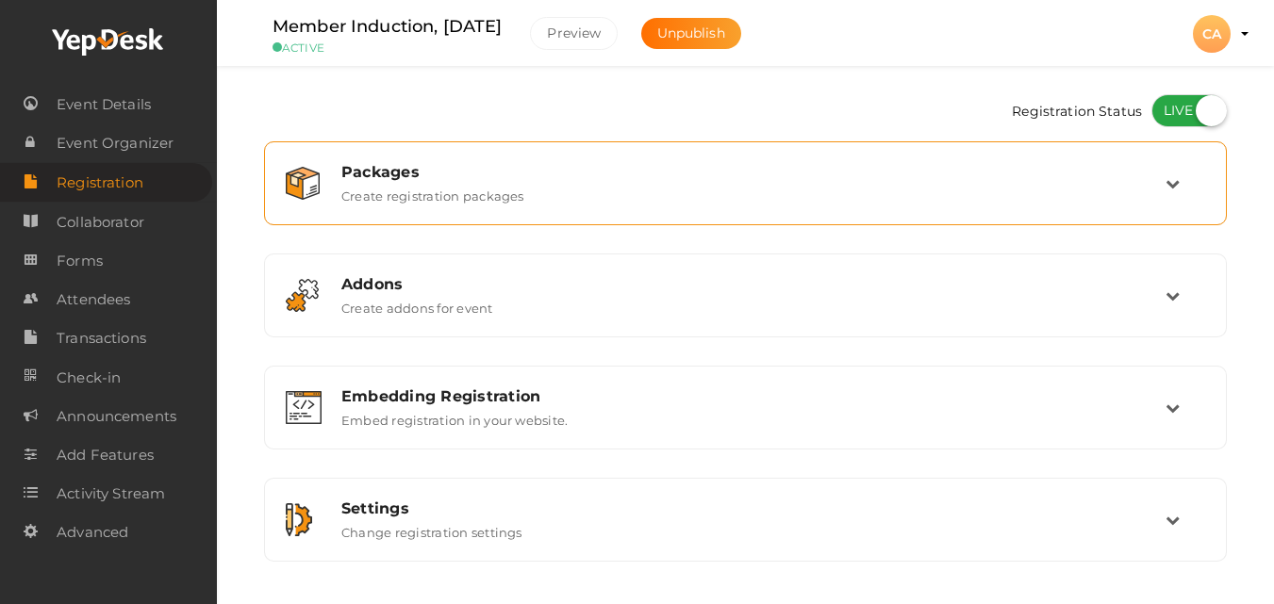
click at [490, 212] on div "Packages Create registration packages" at bounding box center [745, 183] width 942 height 63
click at [479, 194] on label "Create registration packages" at bounding box center [432, 192] width 183 height 23
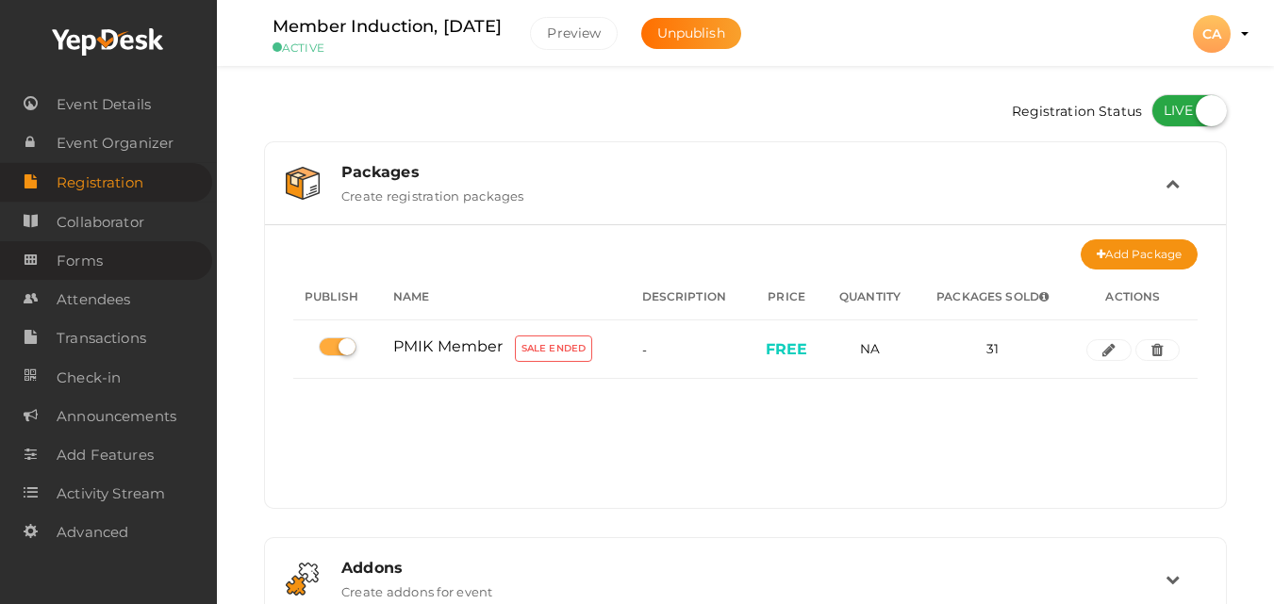
click at [121, 256] on link "Forms" at bounding box center [106, 260] width 212 height 39
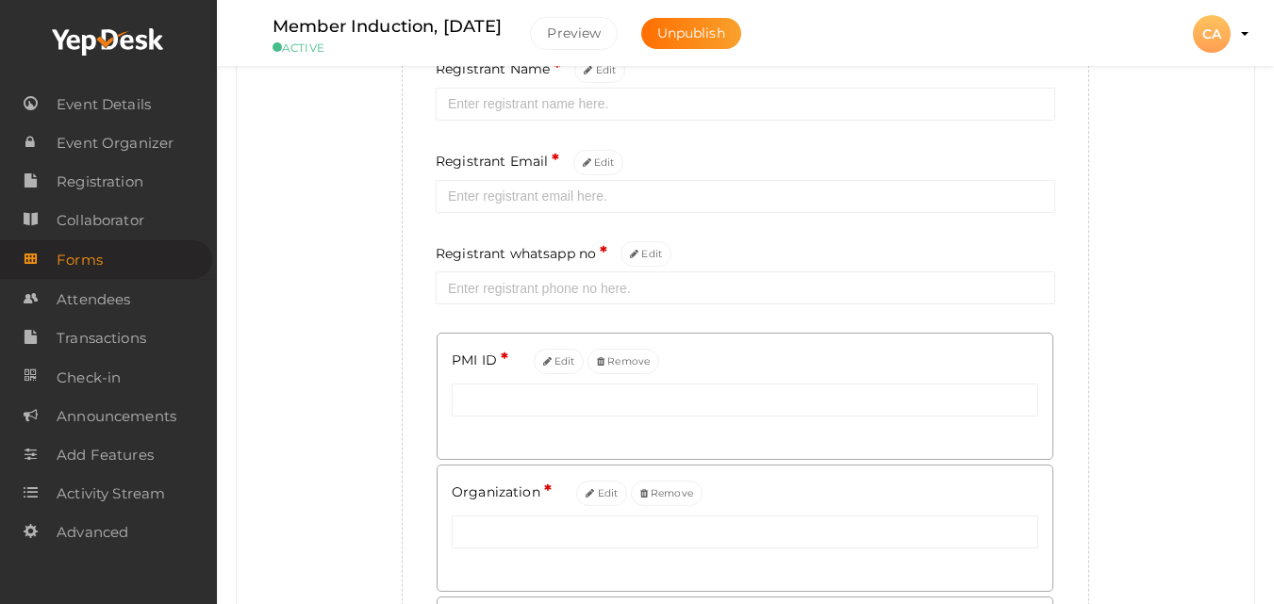
scroll to position [644, 0]
